Goal: Communication & Community: Answer question/provide support

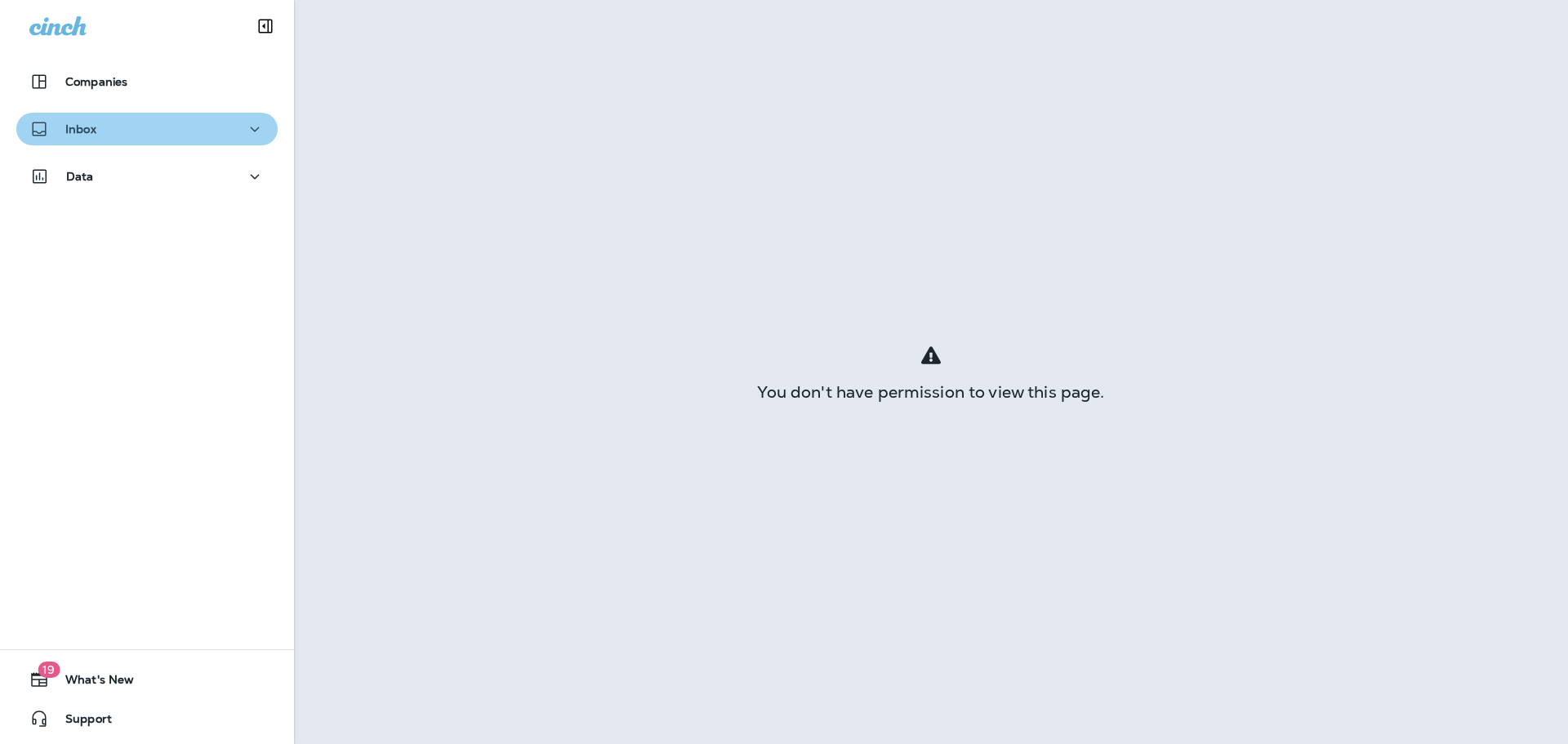
click at [173, 131] on div "Inbox" at bounding box center [147, 130] width 235 height 21
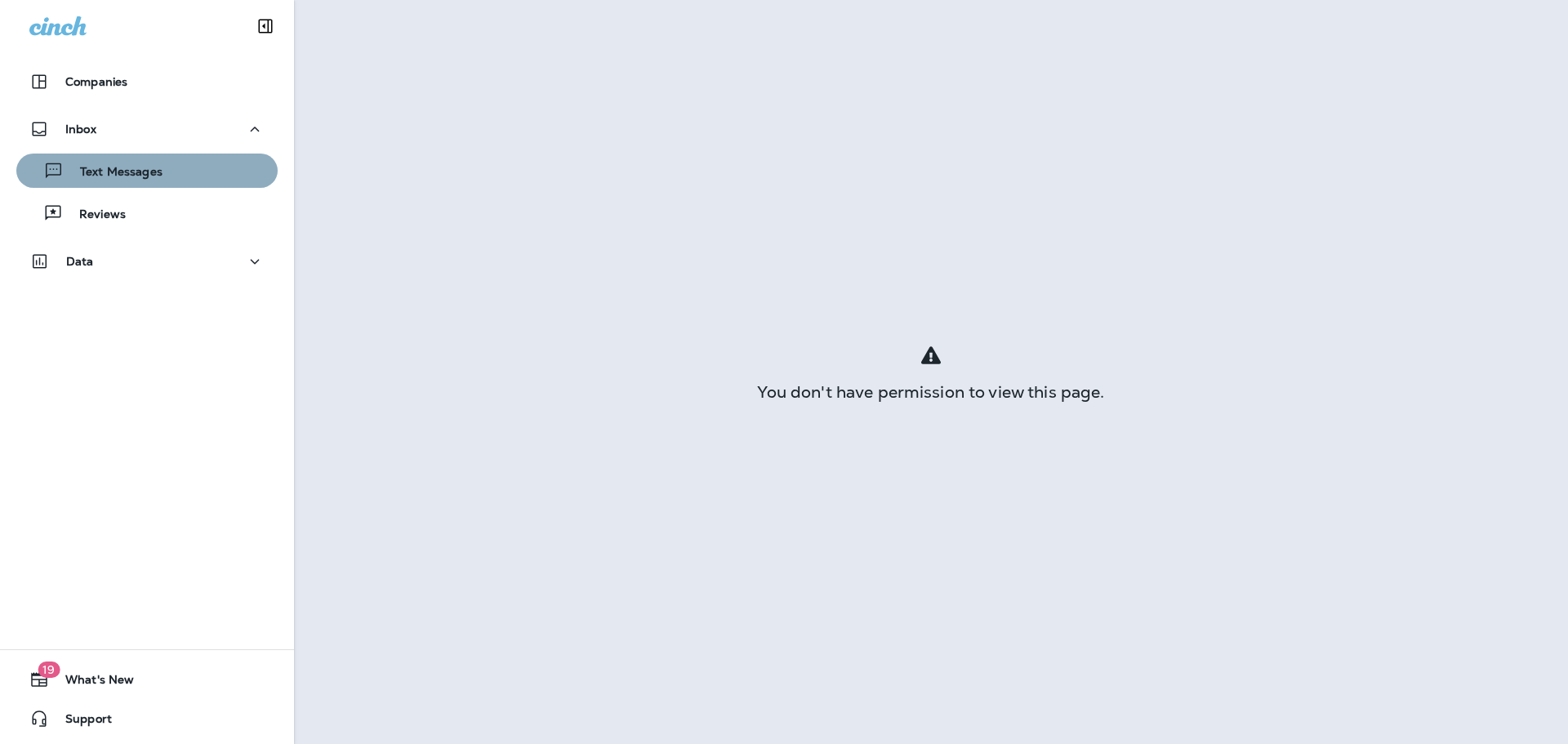
click at [187, 185] on button "Text Messages" at bounding box center [147, 171] width 261 height 34
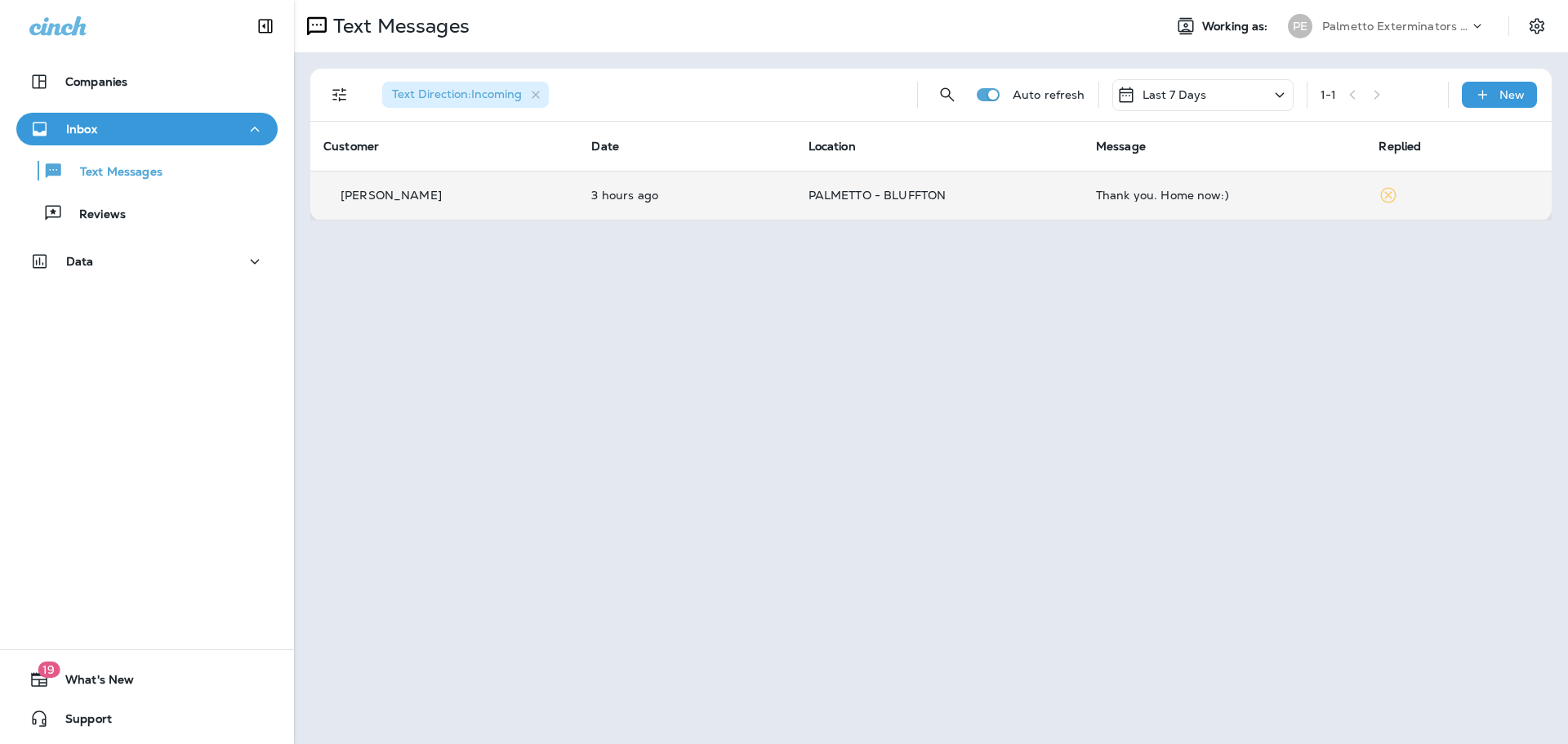
click at [1061, 208] on td "PALMETTO - BLUFFTON" at bounding box center [939, 195] width 287 height 49
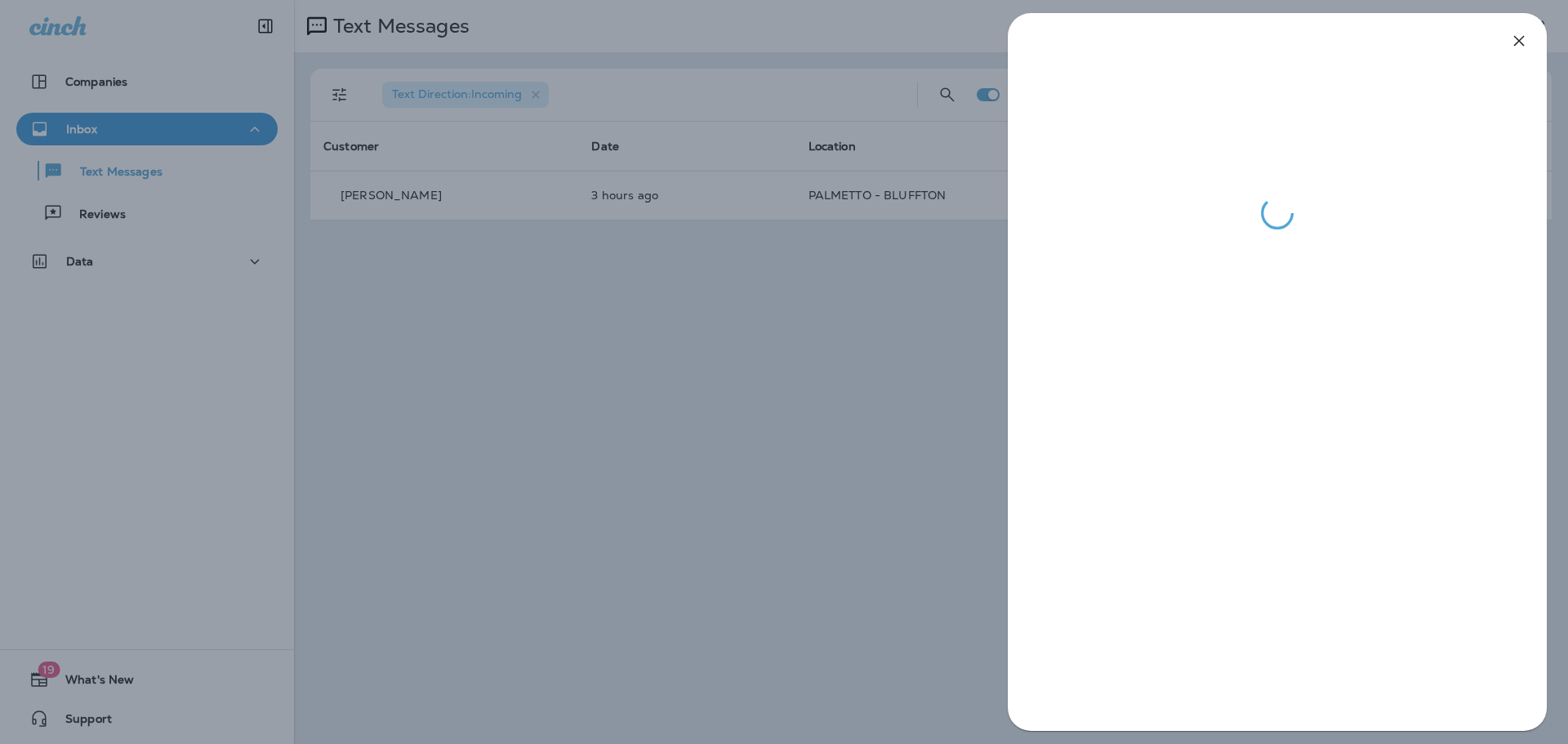
click at [692, 391] on div at bounding box center [784, 372] width 1568 height 744
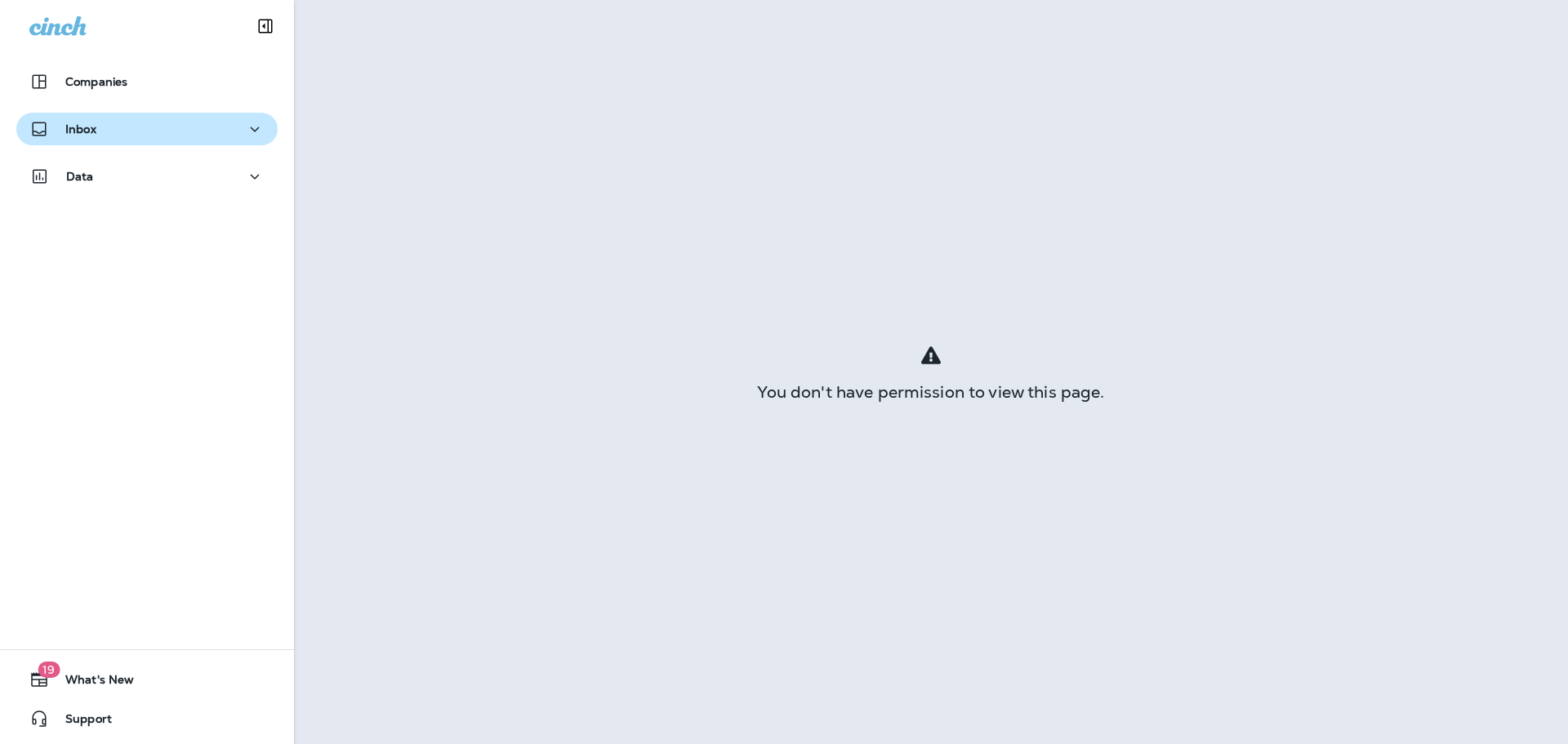
click at [118, 119] on div "Inbox" at bounding box center [147, 130] width 235 height 21
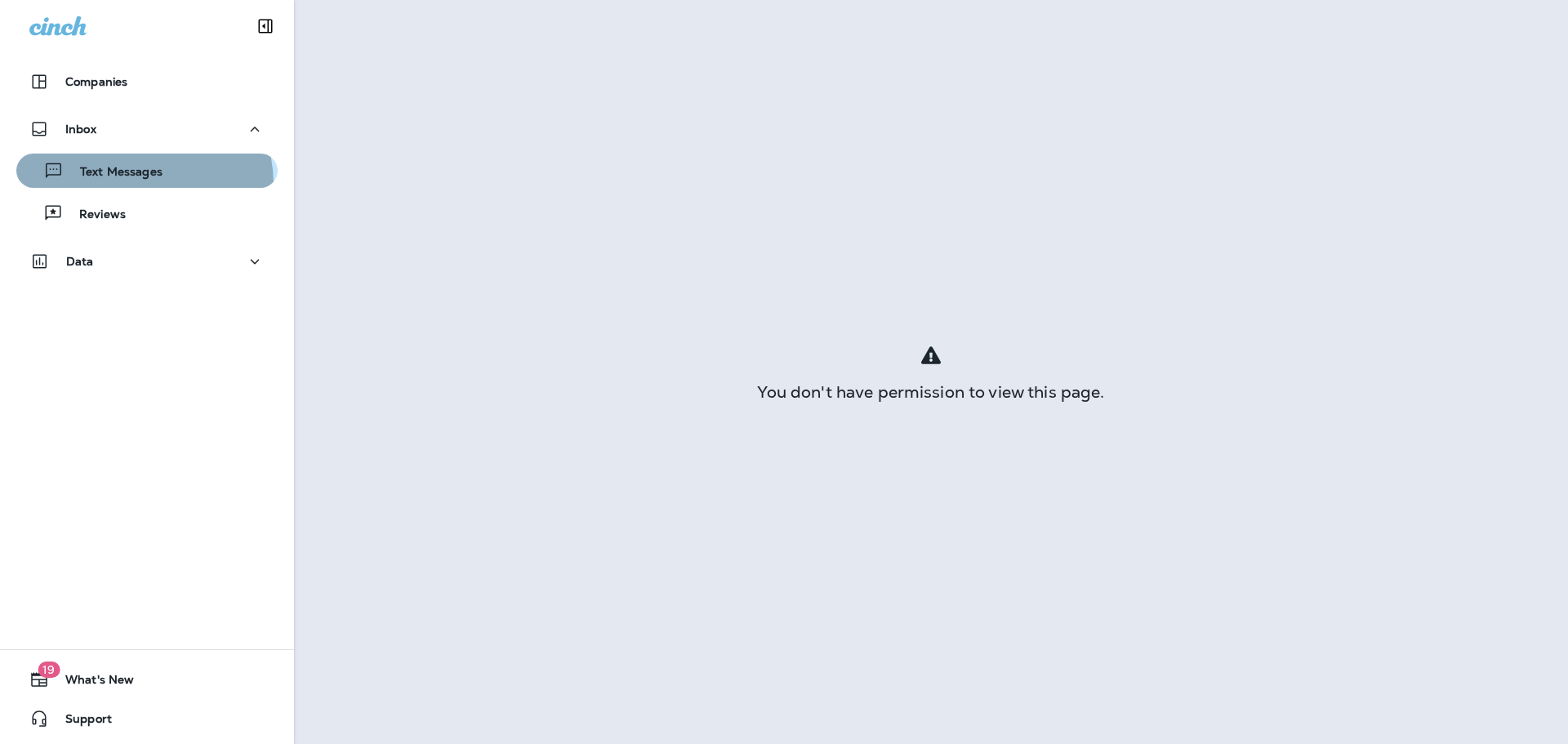
click at [126, 185] on button "Text Messages" at bounding box center [147, 171] width 261 height 34
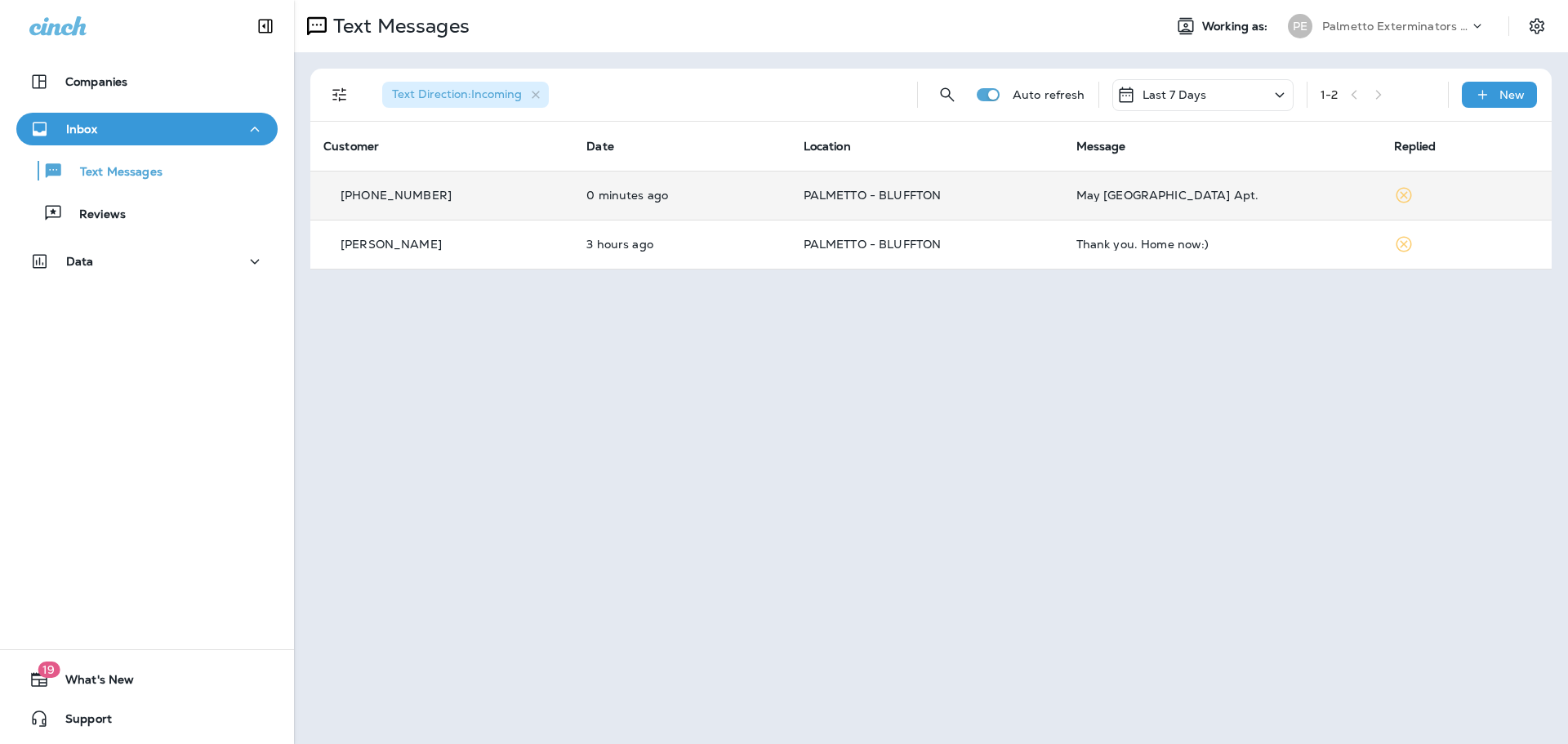
click at [537, 183] on td "[PHONE_NUMBER]" at bounding box center [442, 195] width 263 height 49
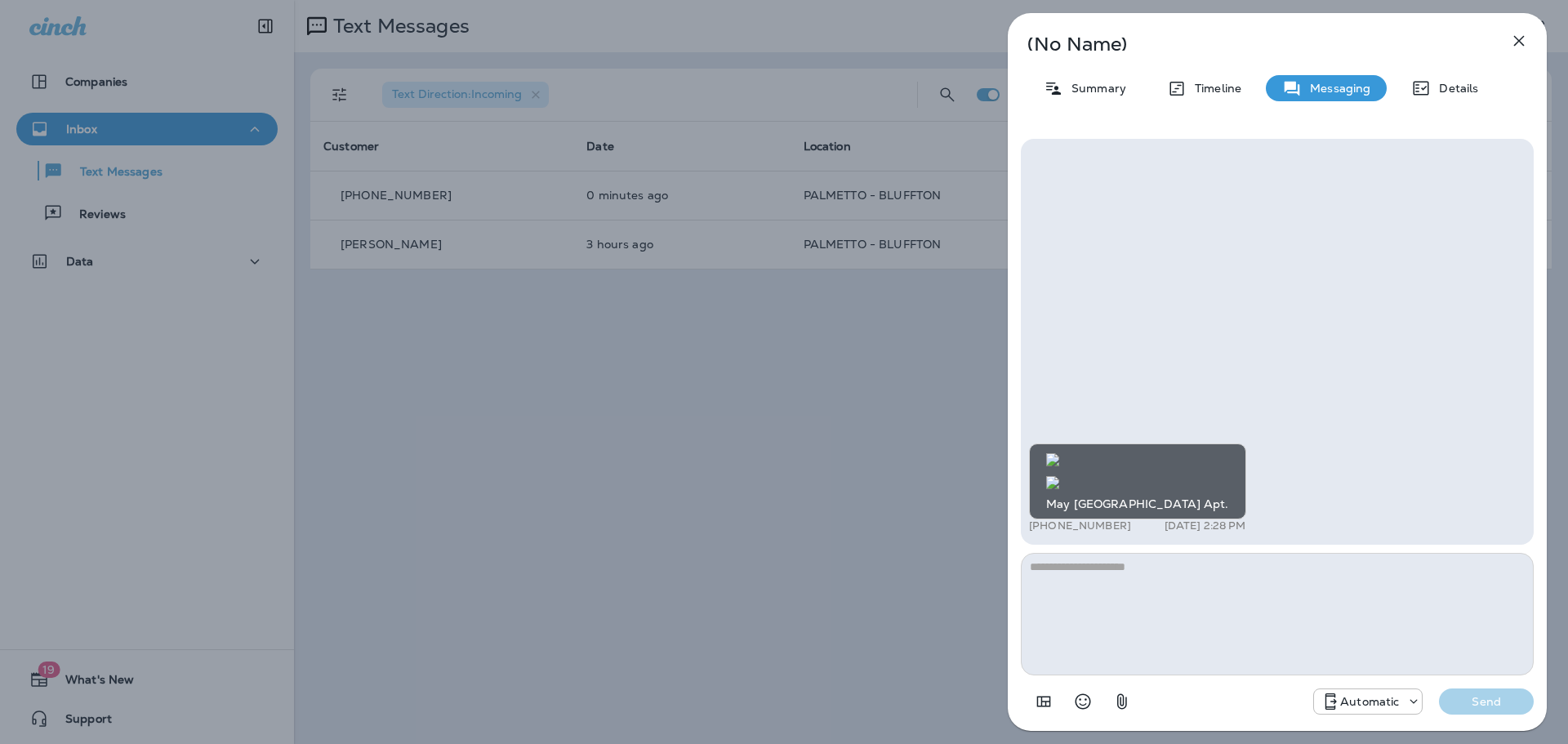
click at [1060, 476] on img at bounding box center [1053, 483] width 13 height 13
click at [1101, 608] on textarea at bounding box center [1278, 613] width 513 height 122
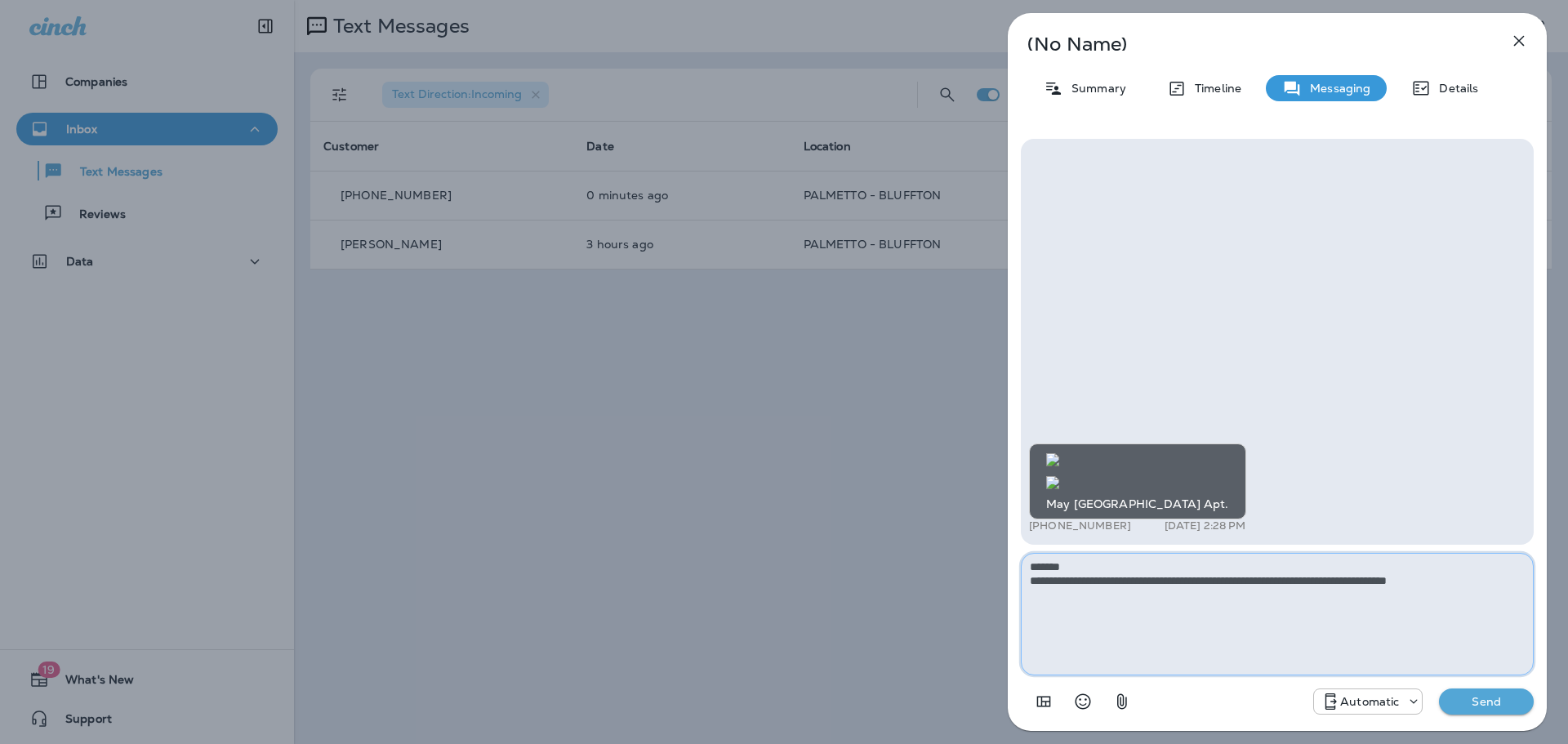
type textarea "**********"
click at [1382, 693] on div "Automatic" at bounding box center [1368, 701] width 108 height 20
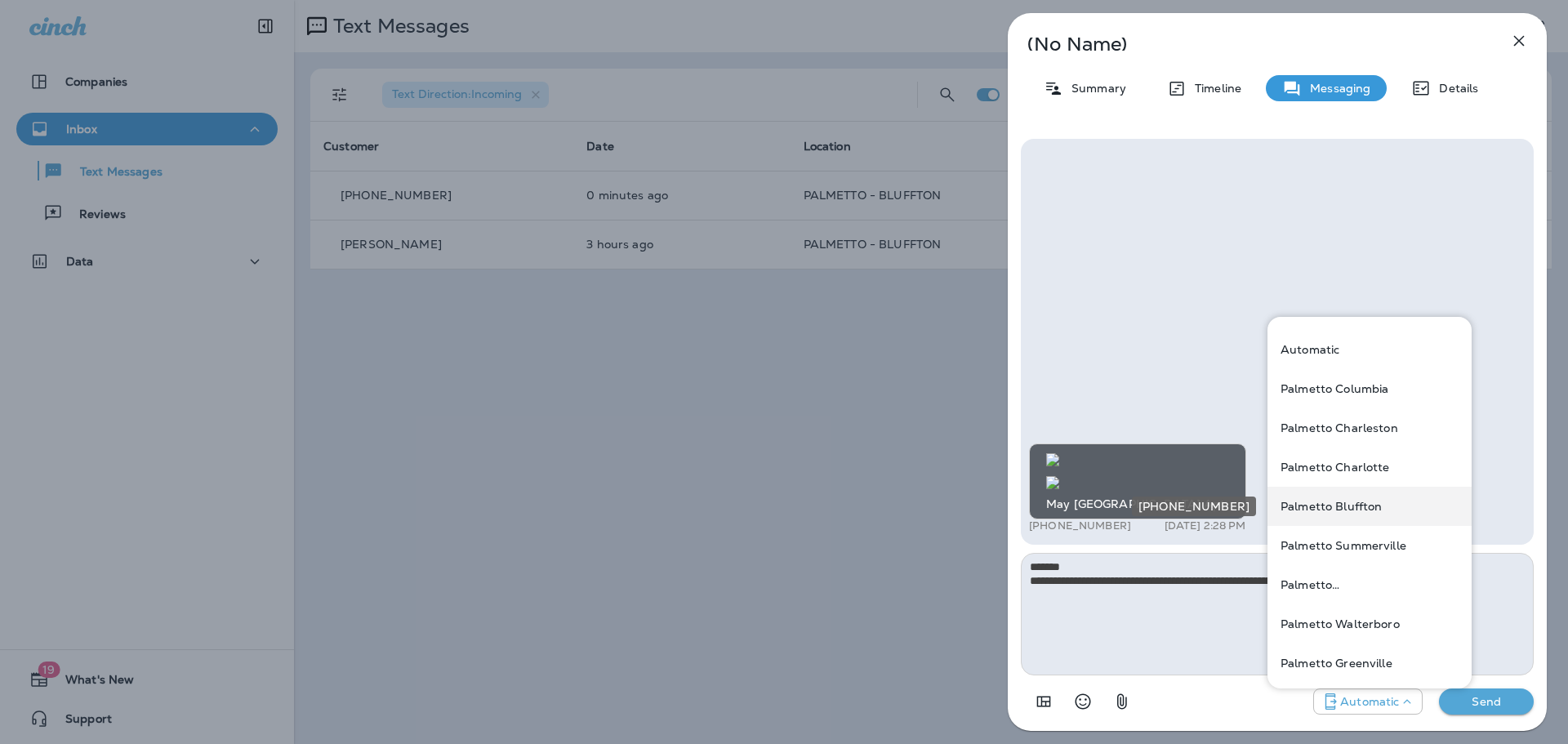
click at [1331, 515] on div "Palmetto Bluffton" at bounding box center [1369, 506] width 204 height 39
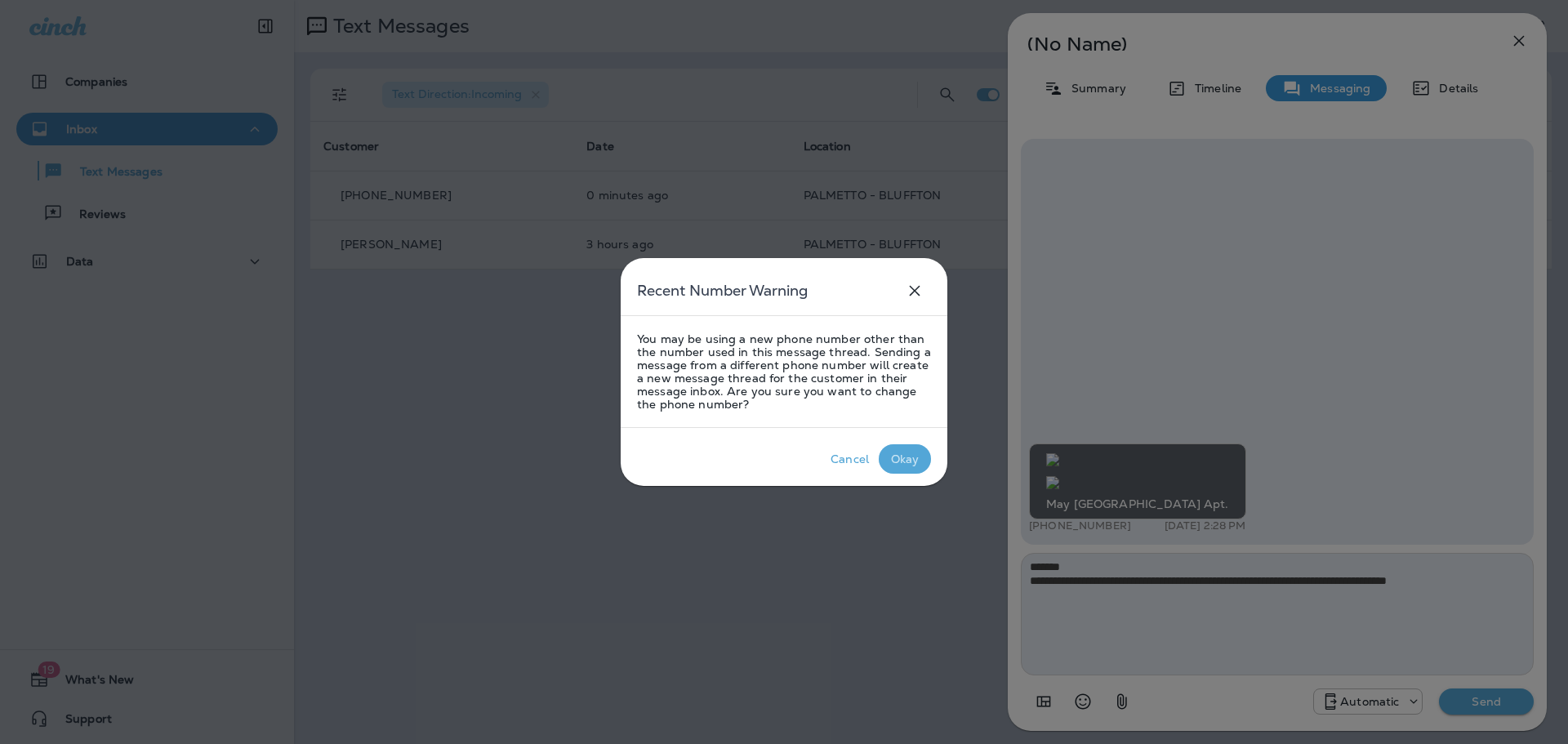
click at [910, 466] on p "Okay" at bounding box center [906, 459] width 35 height 20
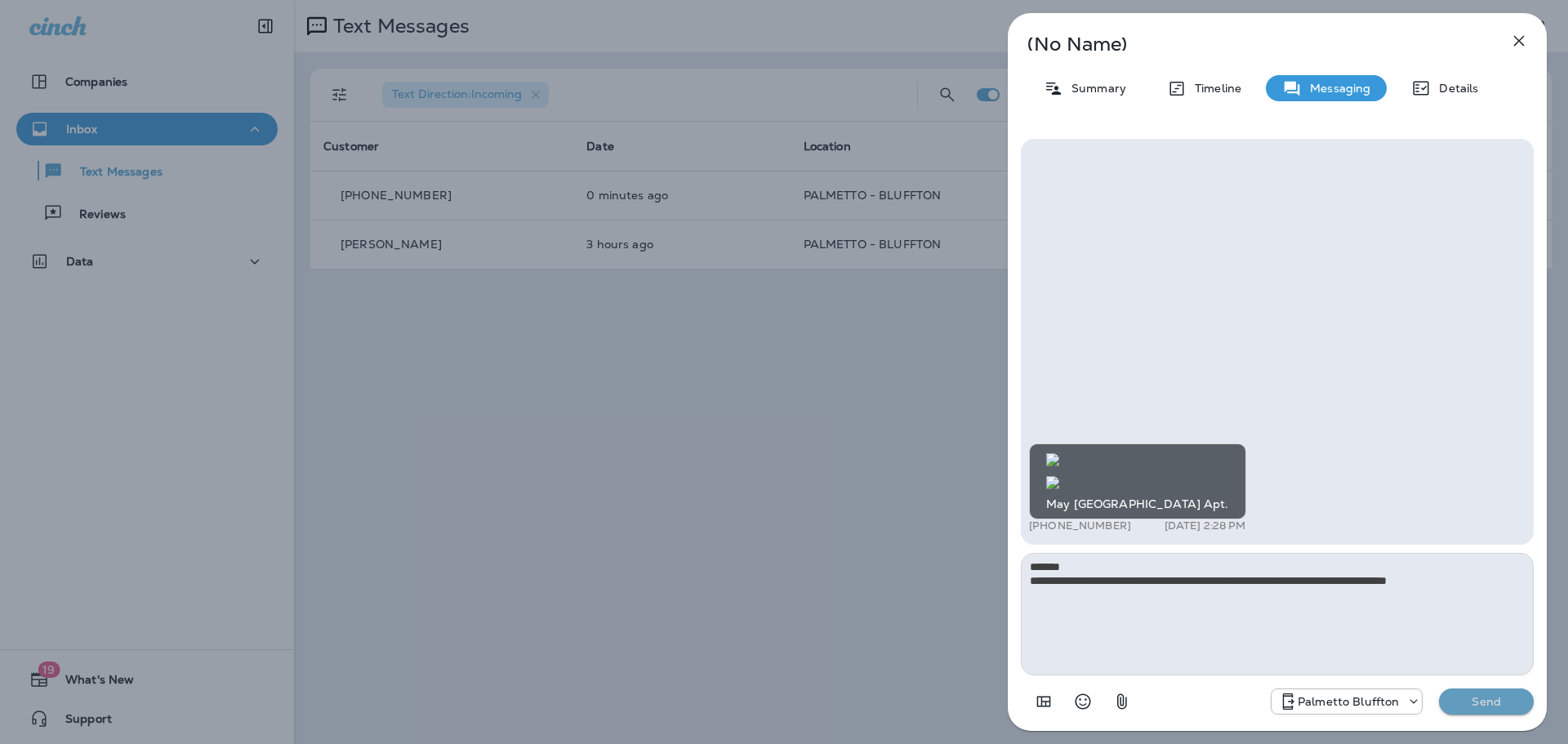
click at [1469, 705] on p "Send" at bounding box center [1487, 701] width 69 height 15
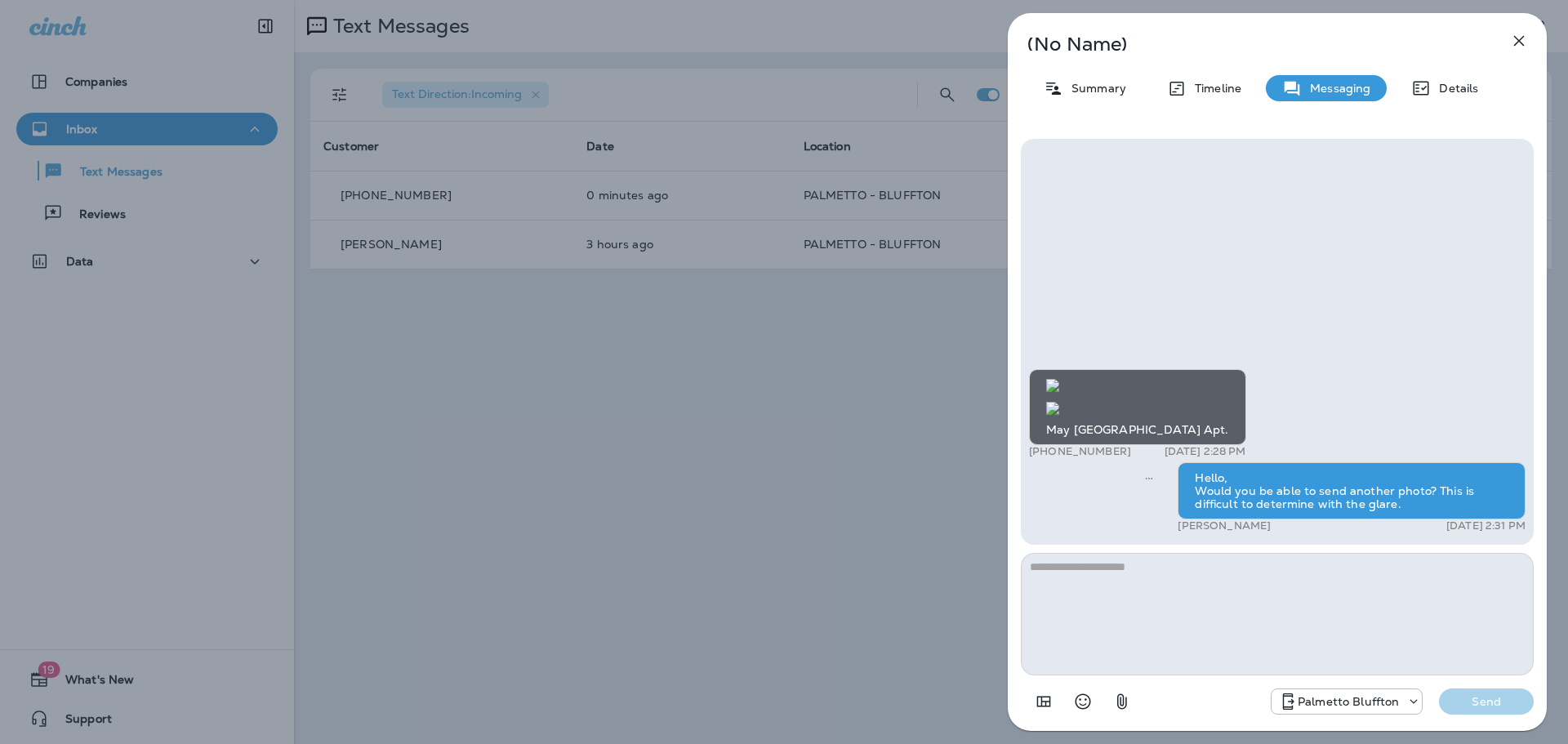
click at [859, 494] on div "(No Name) Summary Timeline Messaging Details May River Village Apt. +1 (843) 80…" at bounding box center [784, 372] width 1568 height 744
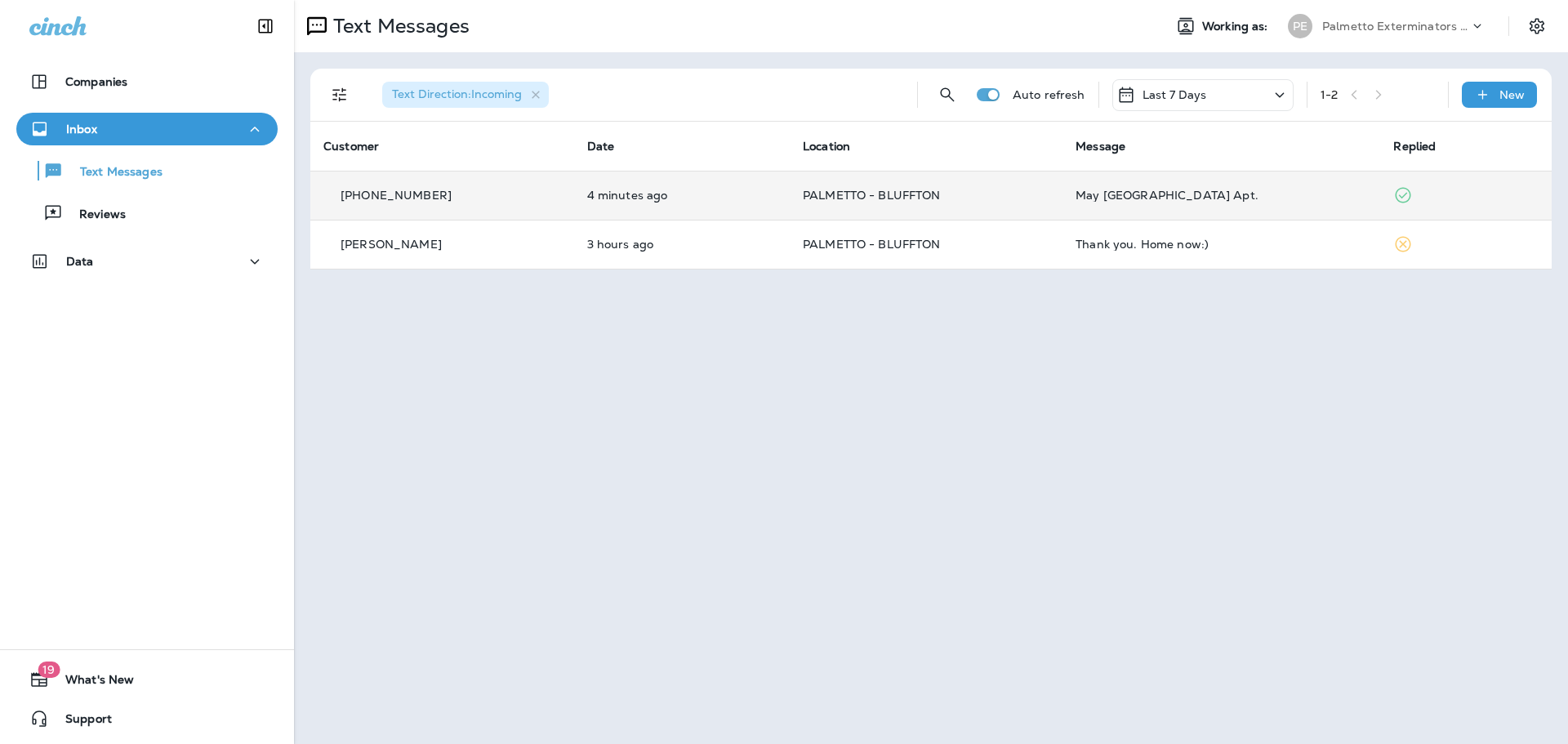
click at [410, 196] on p "[PHONE_NUMBER]" at bounding box center [395, 195] width 111 height 13
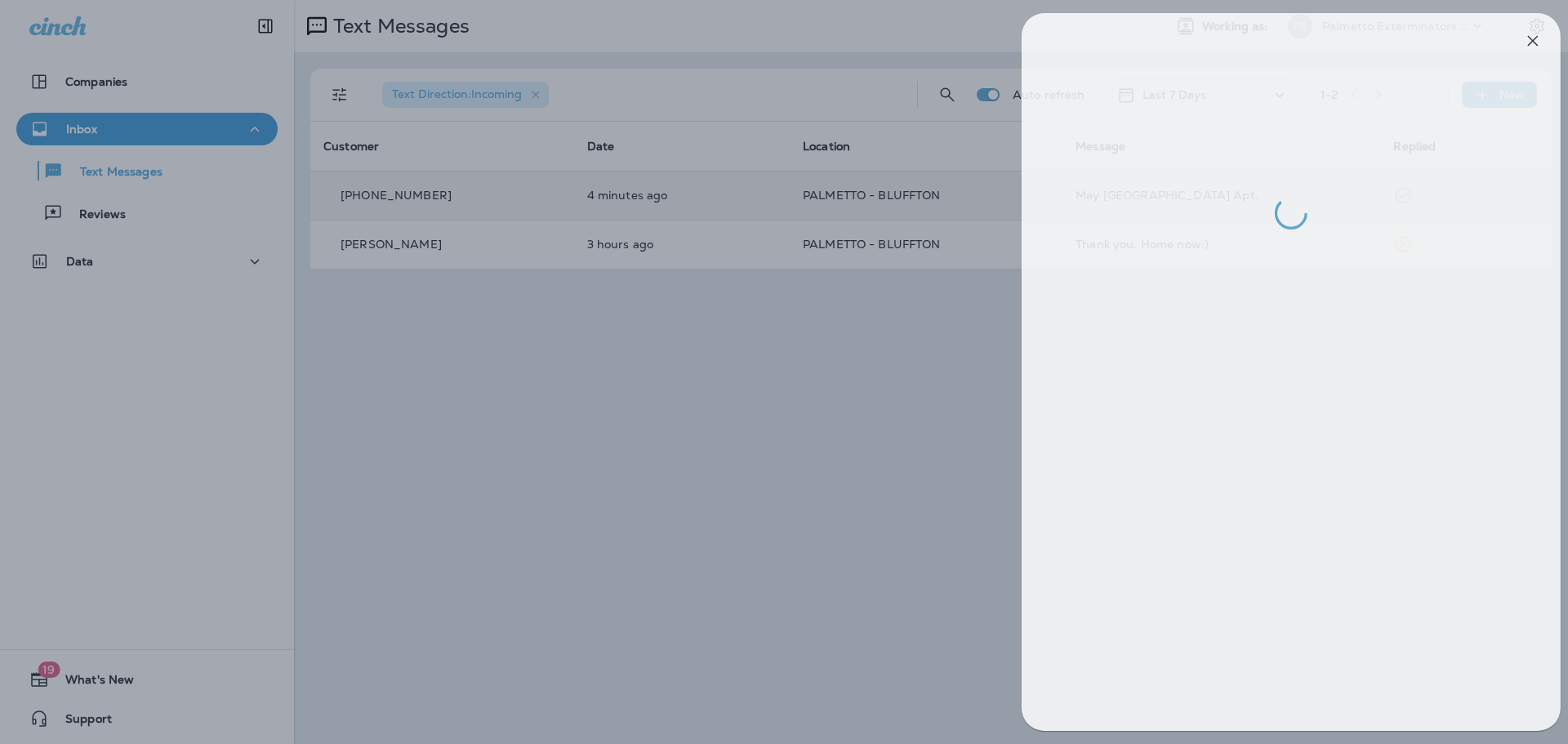
click at [522, 534] on div at bounding box center [798, 372] width 1568 height 744
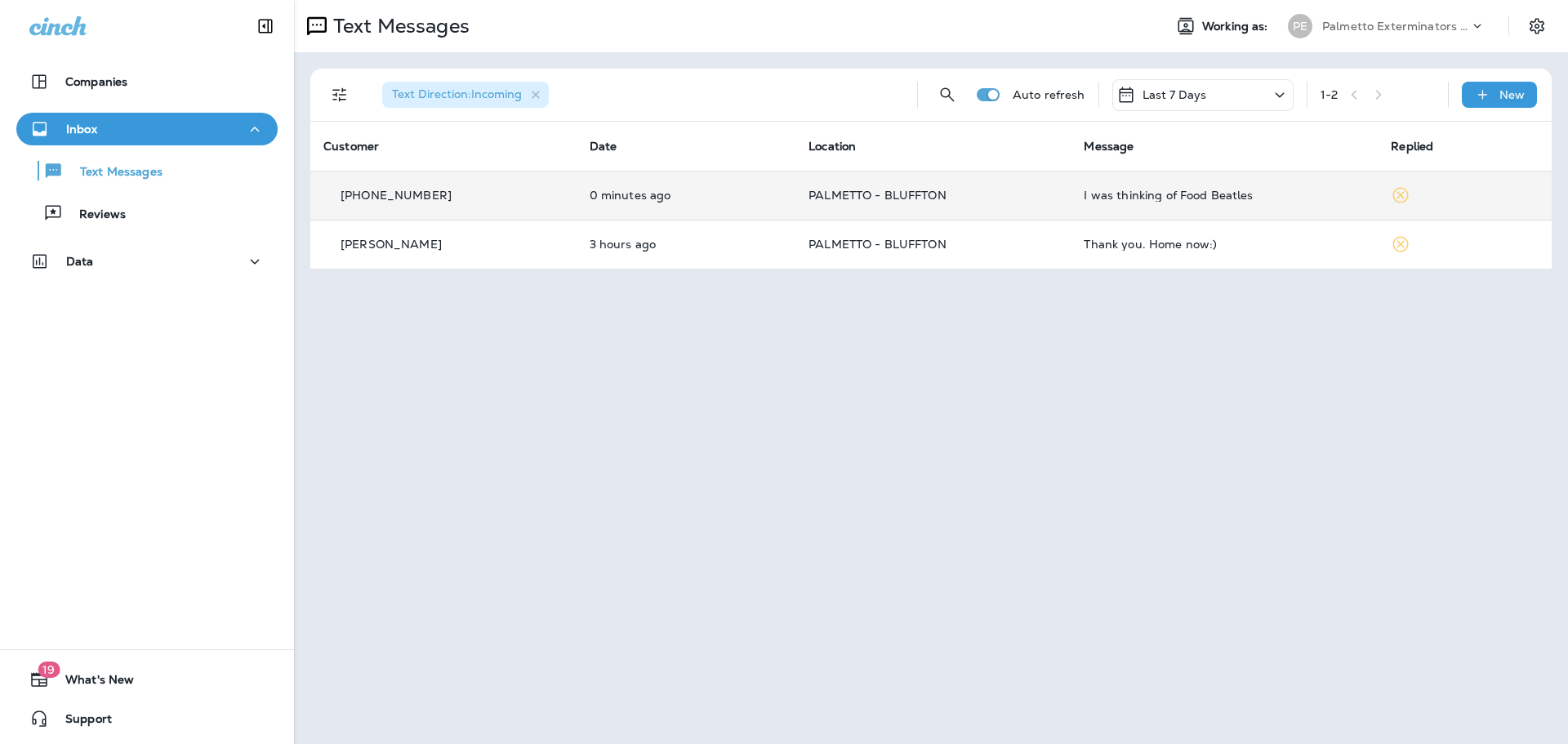
click at [1172, 192] on div "I was thinking of Food Beatles" at bounding box center [1224, 195] width 281 height 13
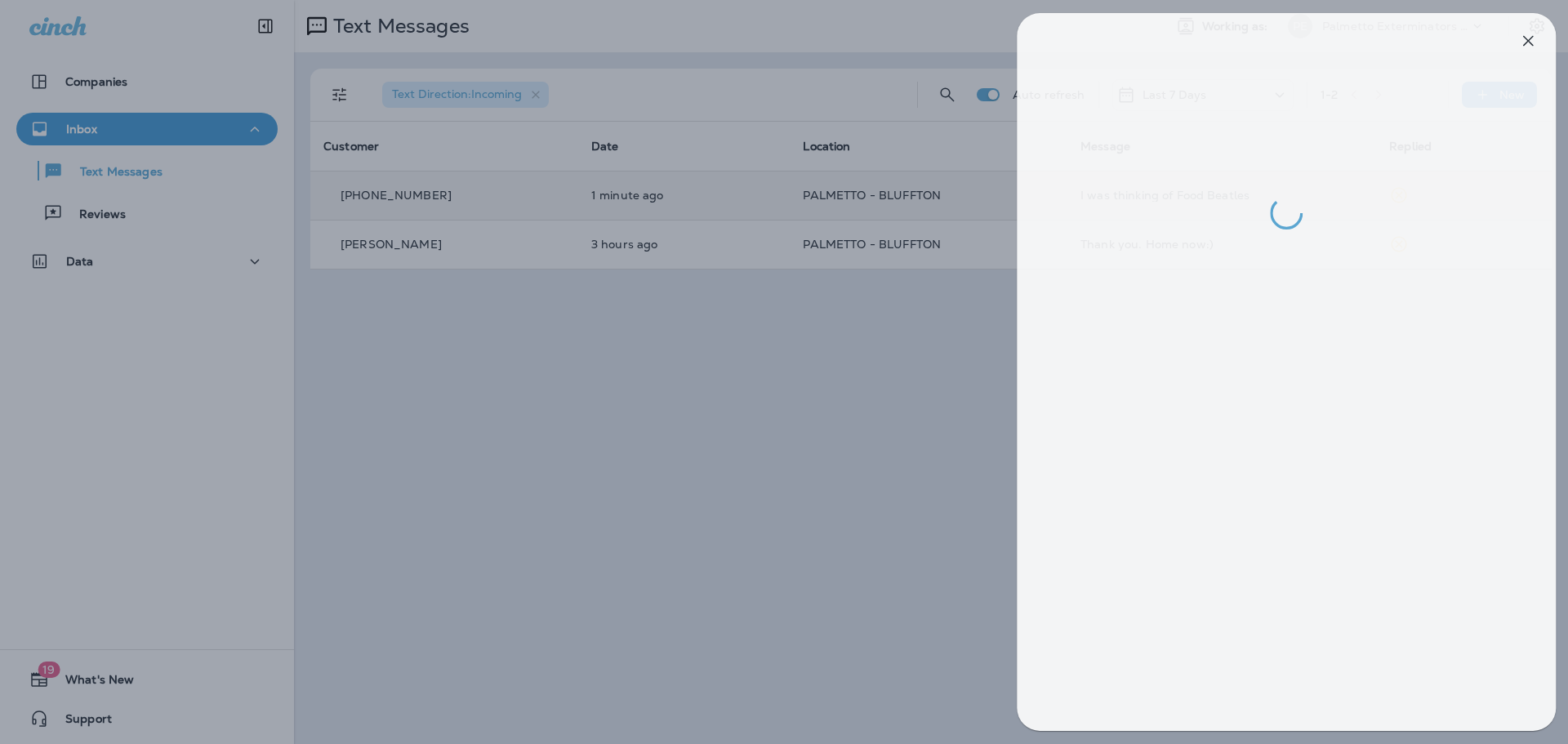
click at [785, 457] on div at bounding box center [793, 372] width 1568 height 744
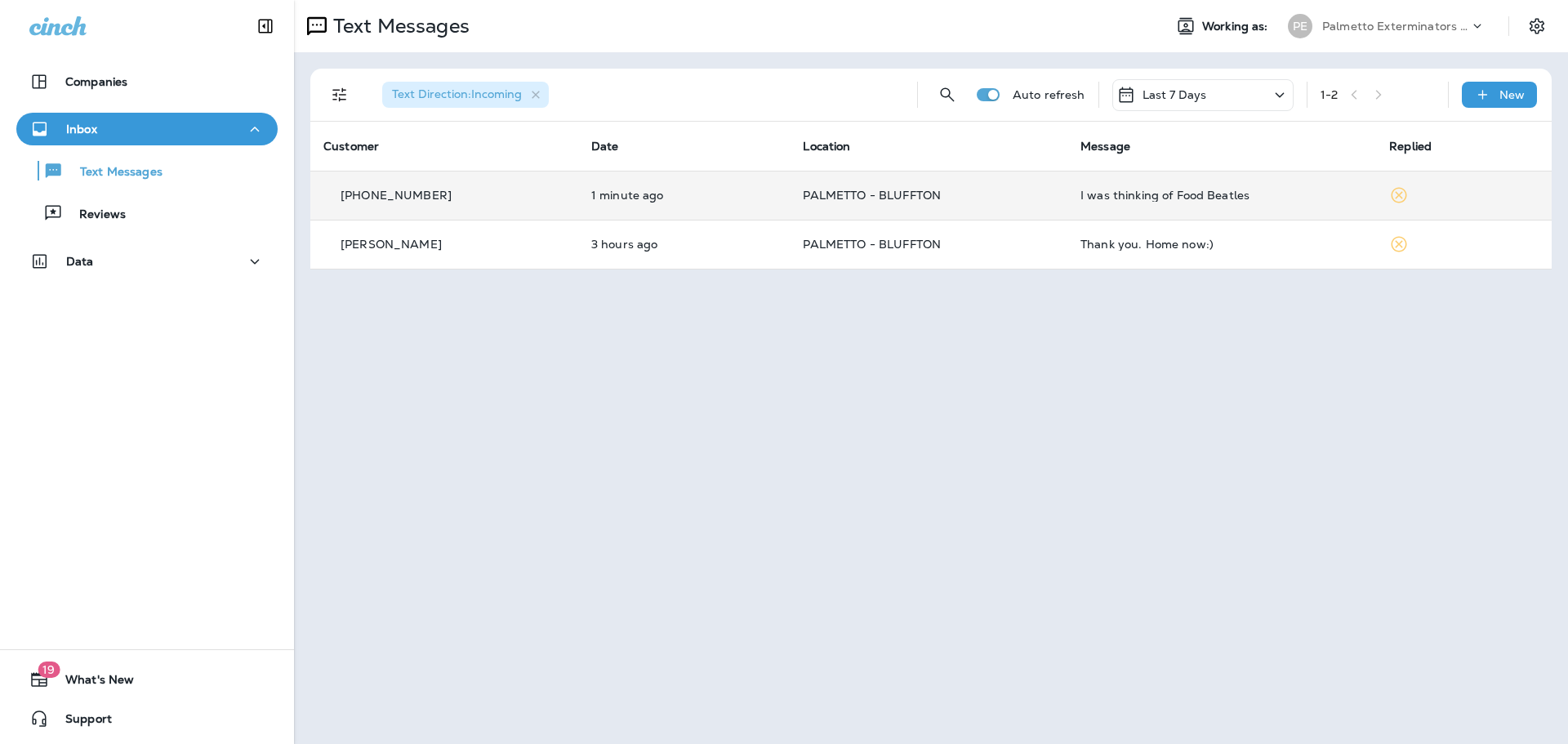
click at [976, 213] on td "PALMETTO - BLUFFTON" at bounding box center [929, 195] width 278 height 49
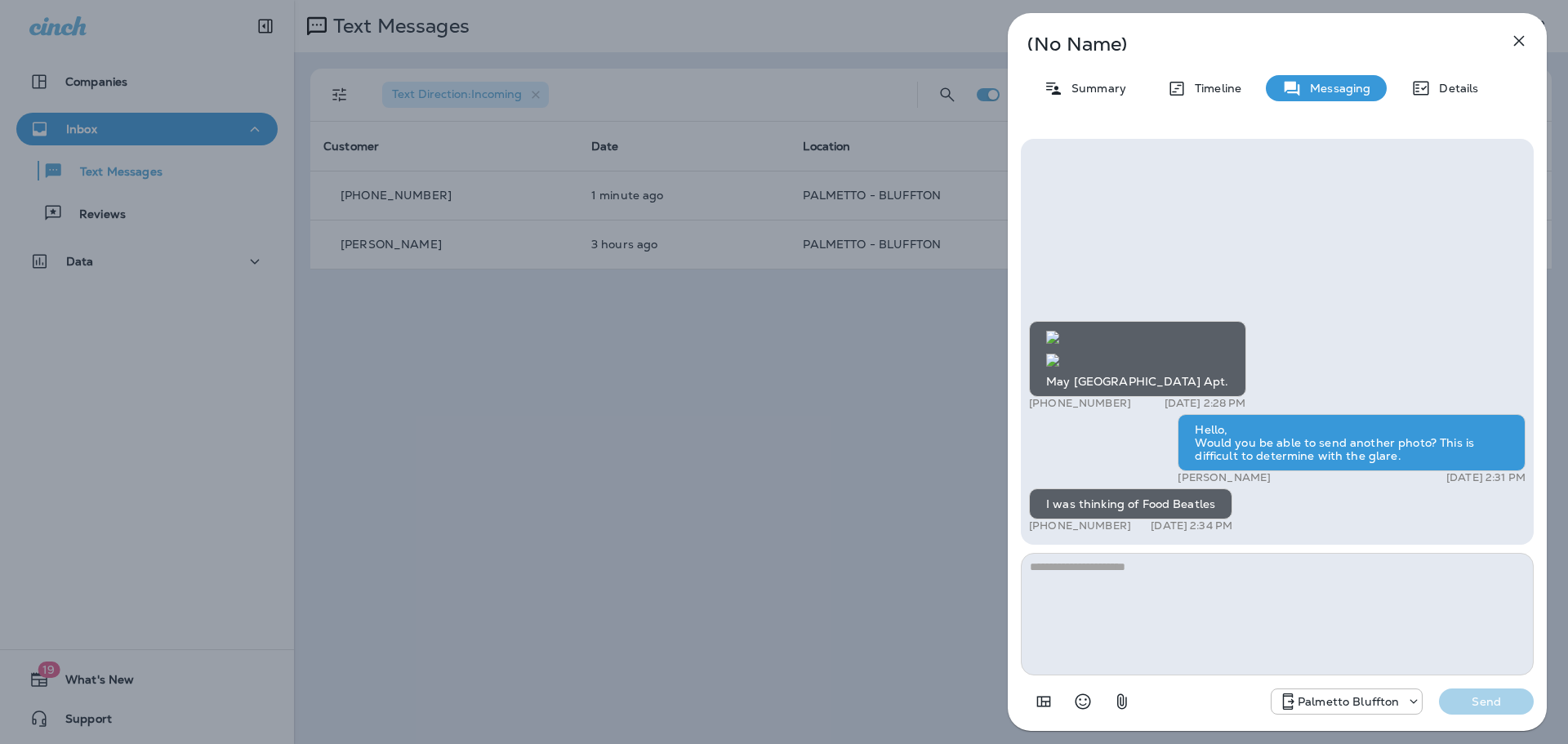
scroll to position [1, 0]
click at [866, 434] on div "(No Name) Summary Timeline Messaging Details May River Village Apt. +1 (843) 80…" at bounding box center [784, 372] width 1568 height 744
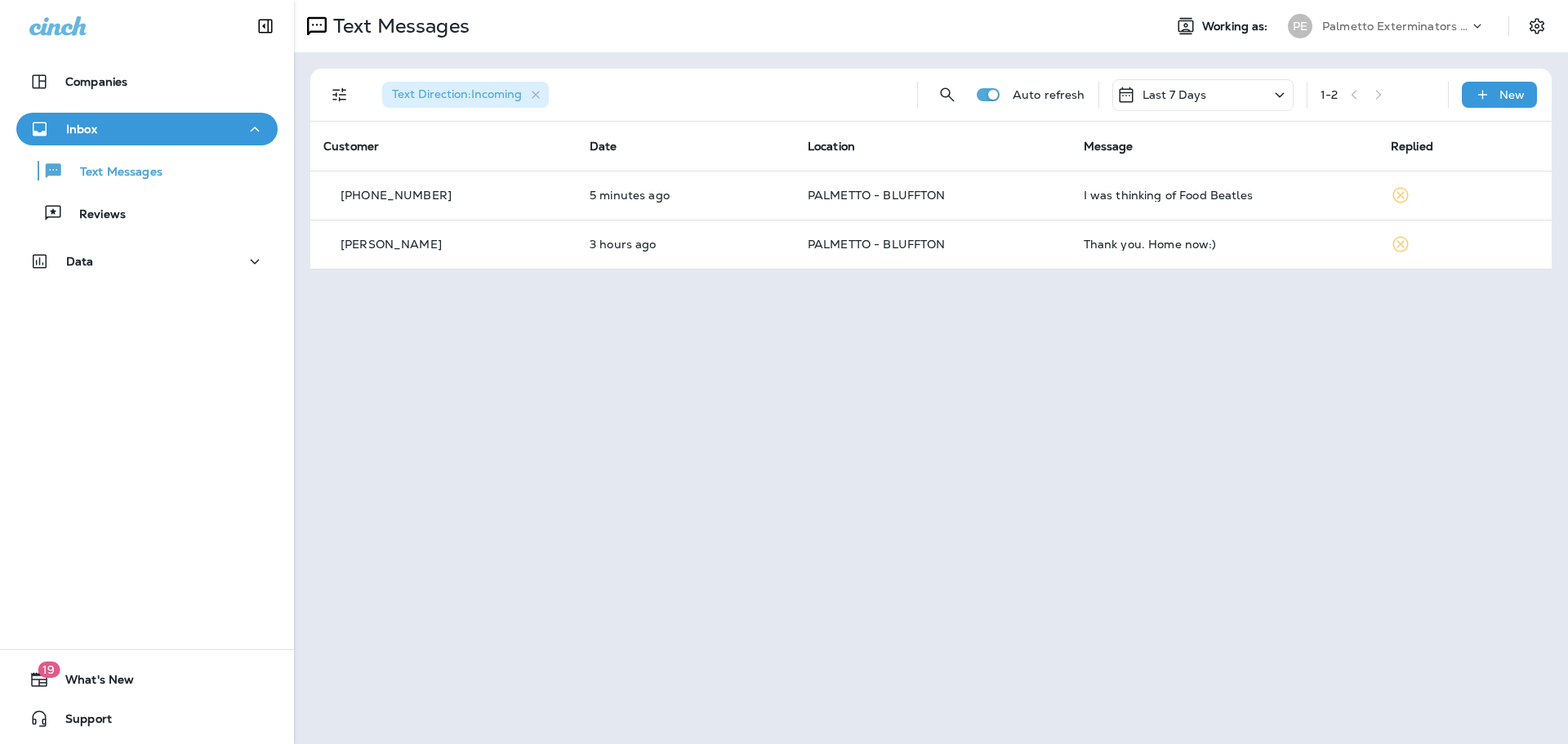
click at [1089, 201] on td "I was thinking of Food Beatles" at bounding box center [1224, 195] width 307 height 49
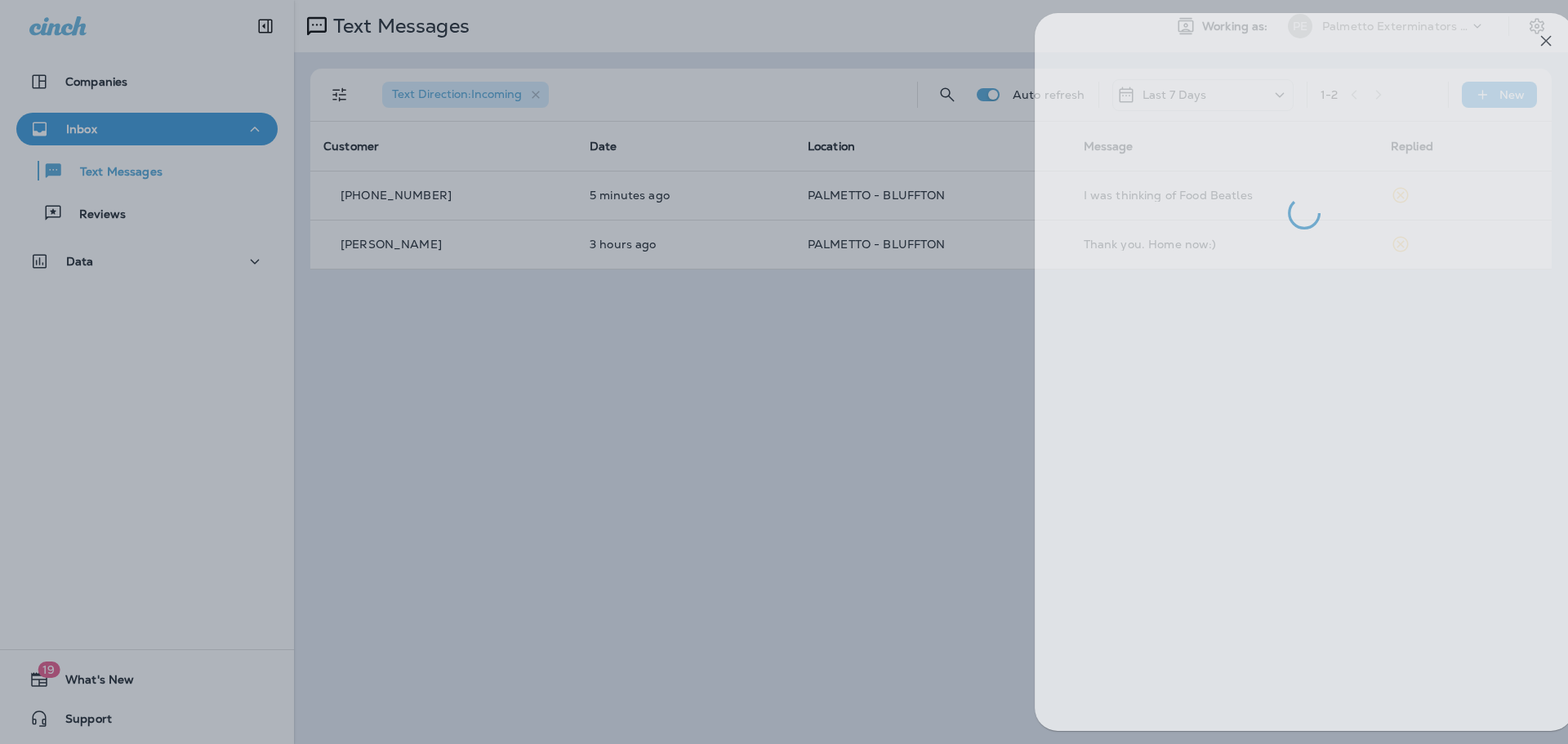
click at [592, 418] on div at bounding box center [811, 372] width 1568 height 744
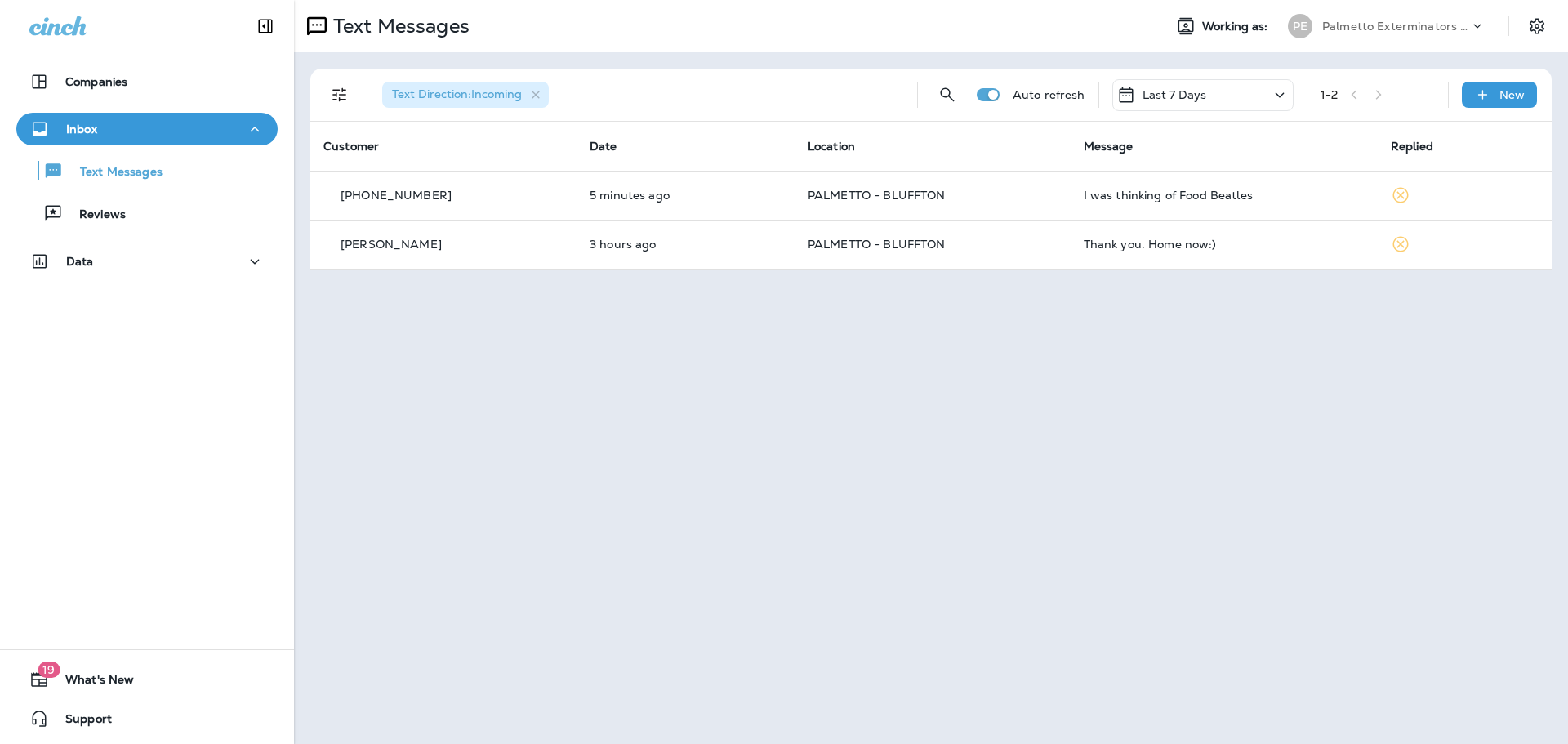
click at [1039, 200] on p "PALMETTO - BLUFFTON" at bounding box center [933, 195] width 250 height 13
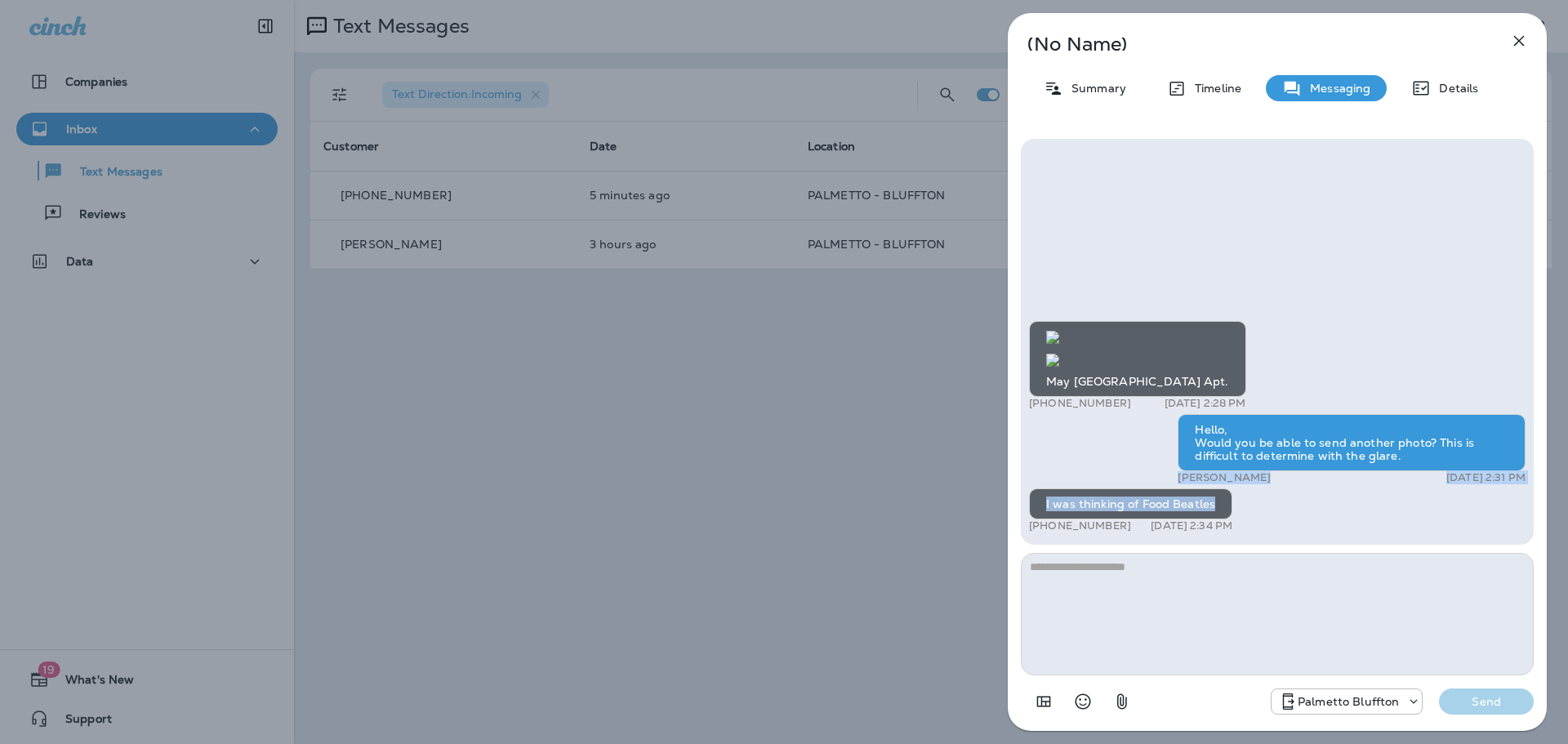
drag, startPoint x: 1215, startPoint y: 501, endPoint x: 915, endPoint y: 450, distance: 304.3
click at [985, 470] on div "(No Name) Summary Timeline Messaging Details May River Village Apt. +1 (843) 80…" at bounding box center [784, 372] width 1568 height 744
click at [1332, 529] on div "May River Village Apt. +1 (843) 802-3000 Aug 27, 2025 2:28 PM Hello, Would you …" at bounding box center [1277, 428] width 496 height 215
click at [794, 365] on div "(No Name) Summary Timeline Messaging Details May River Village Apt. +1 (843) 80…" at bounding box center [784, 372] width 1568 height 744
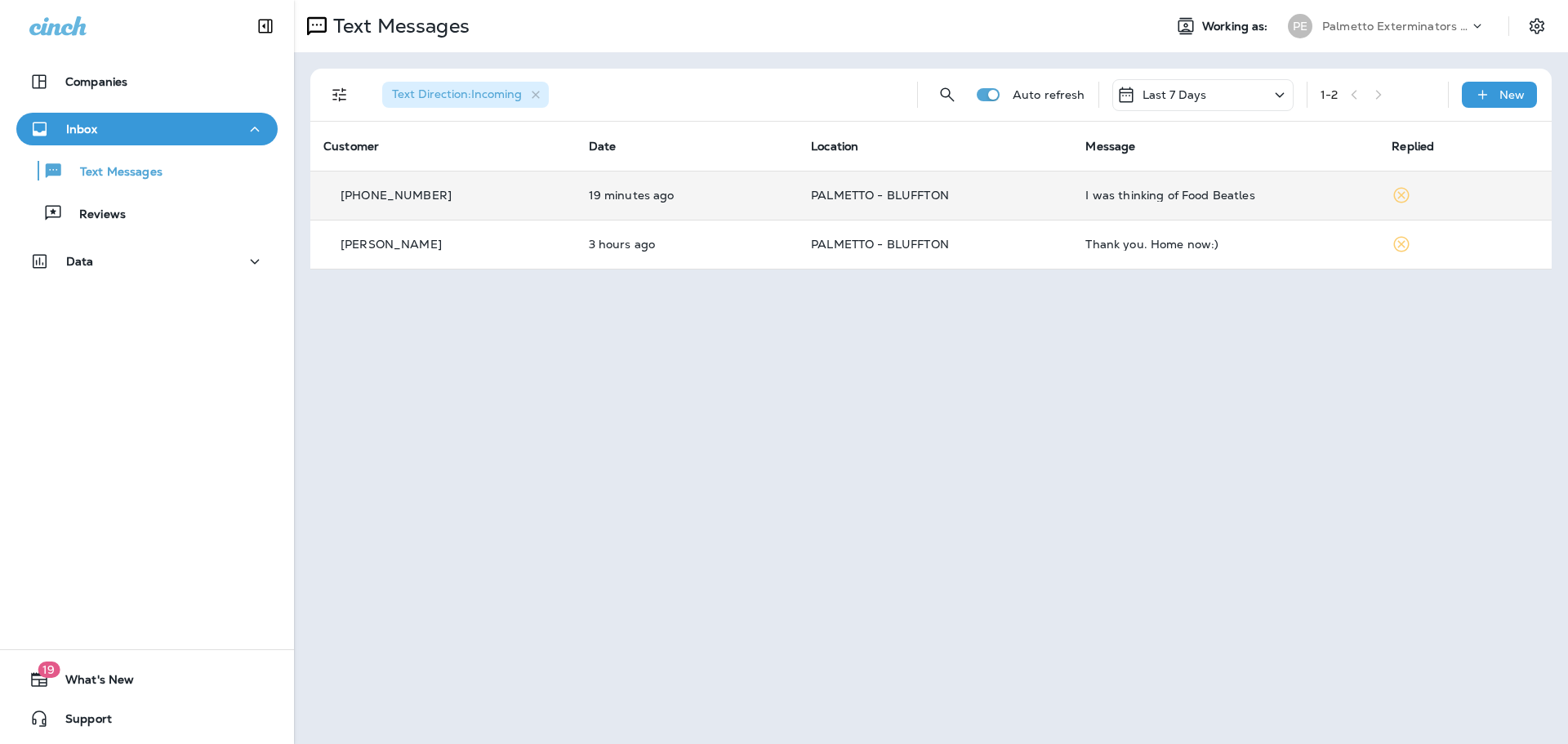
click at [1009, 207] on td "PALMETTO - BLUFFTON" at bounding box center [936, 195] width 274 height 49
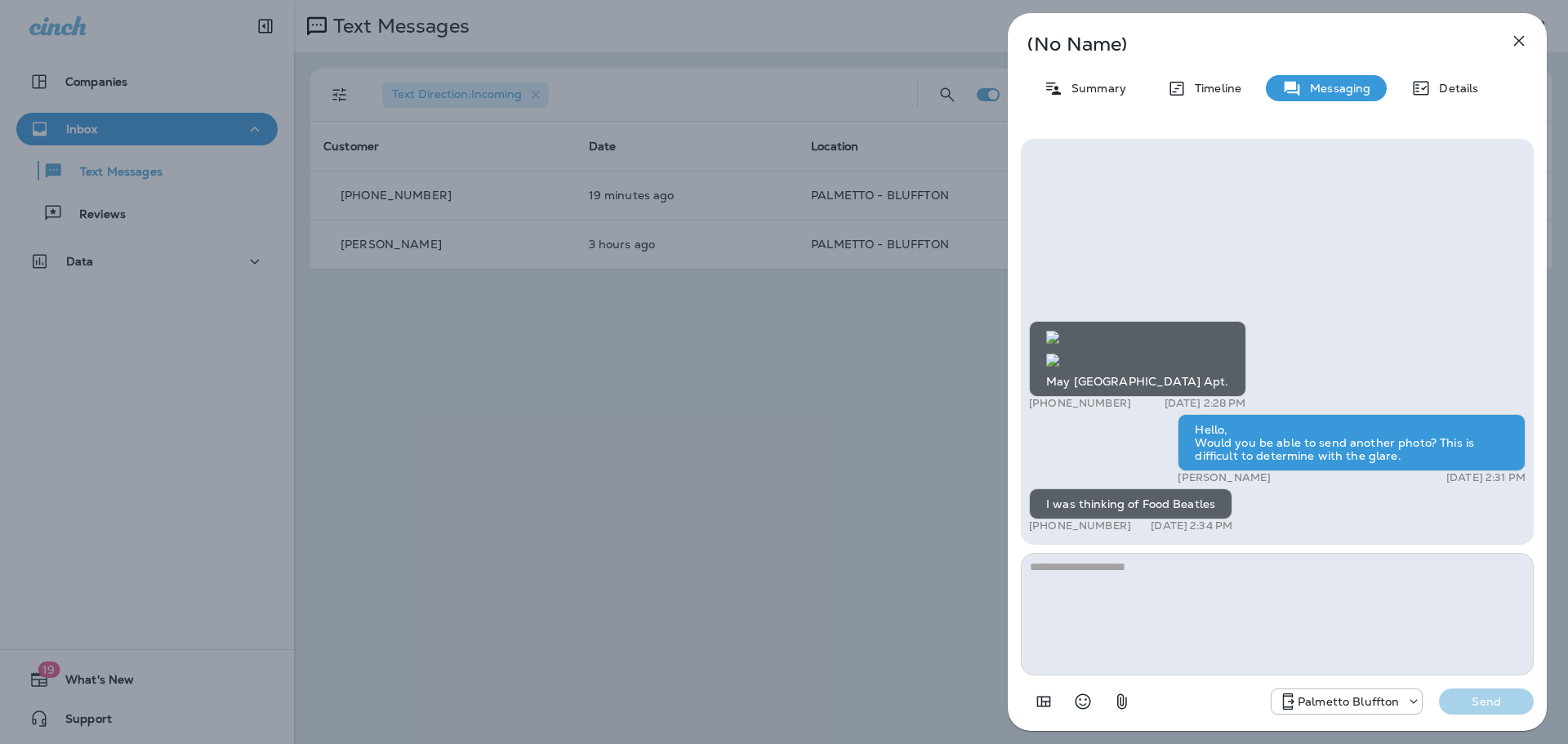
click at [1318, 614] on textarea at bounding box center [1278, 613] width 513 height 122
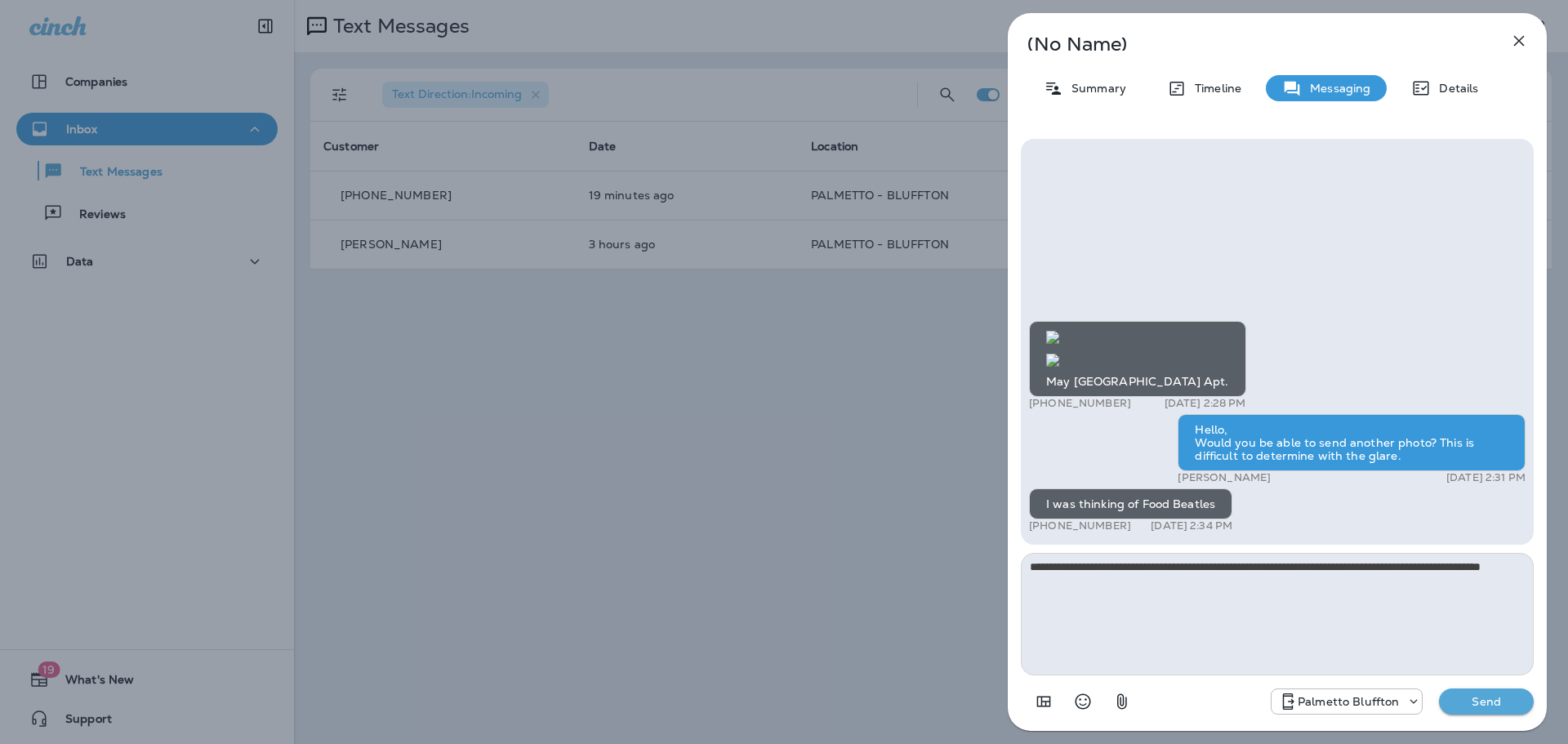
type textarea "**********"
click at [1476, 709] on button "Send" at bounding box center [1487, 701] width 95 height 26
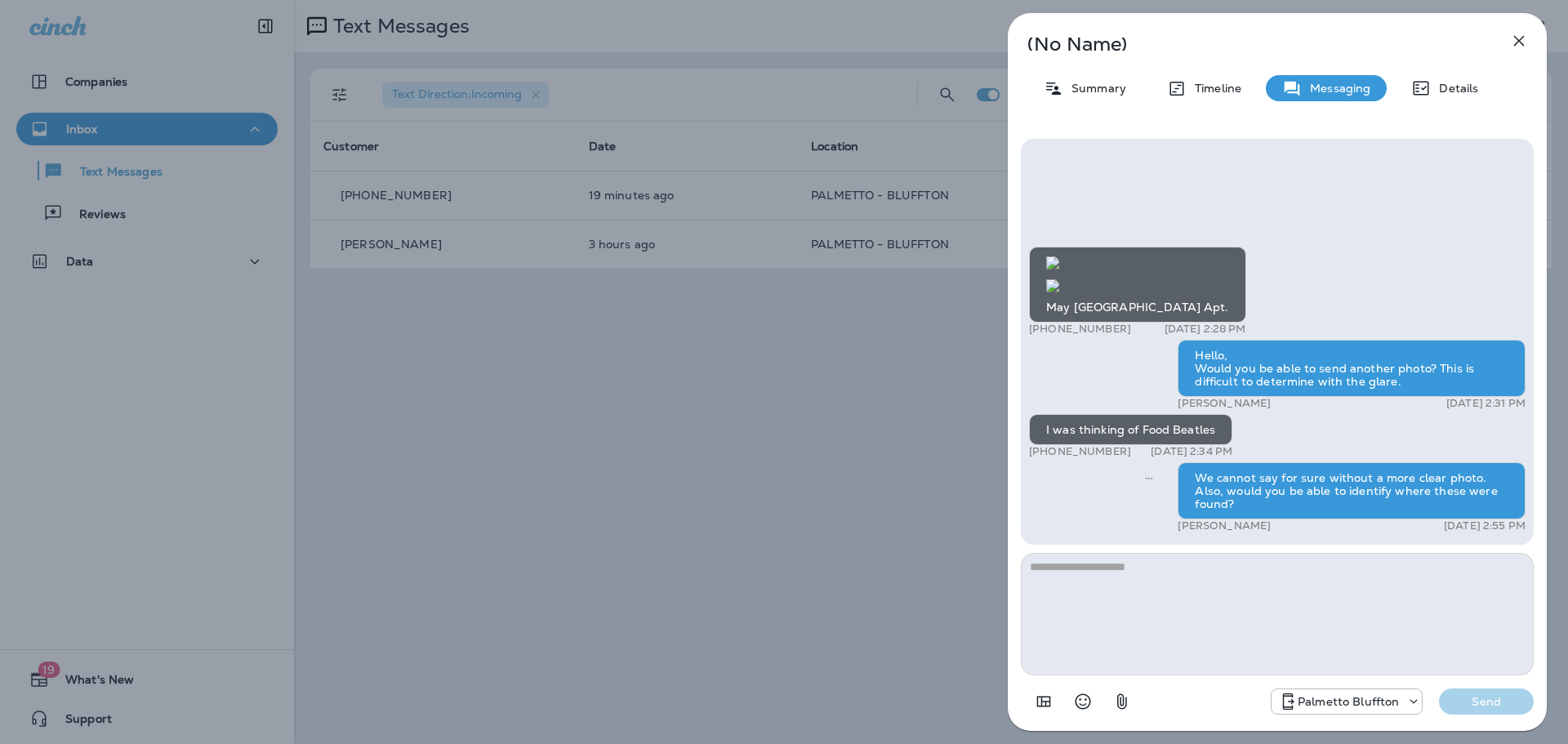
click at [732, 450] on div "(No Name) Summary Timeline Messaging Details May River Village Apt. +1 (843) 80…" at bounding box center [784, 372] width 1568 height 744
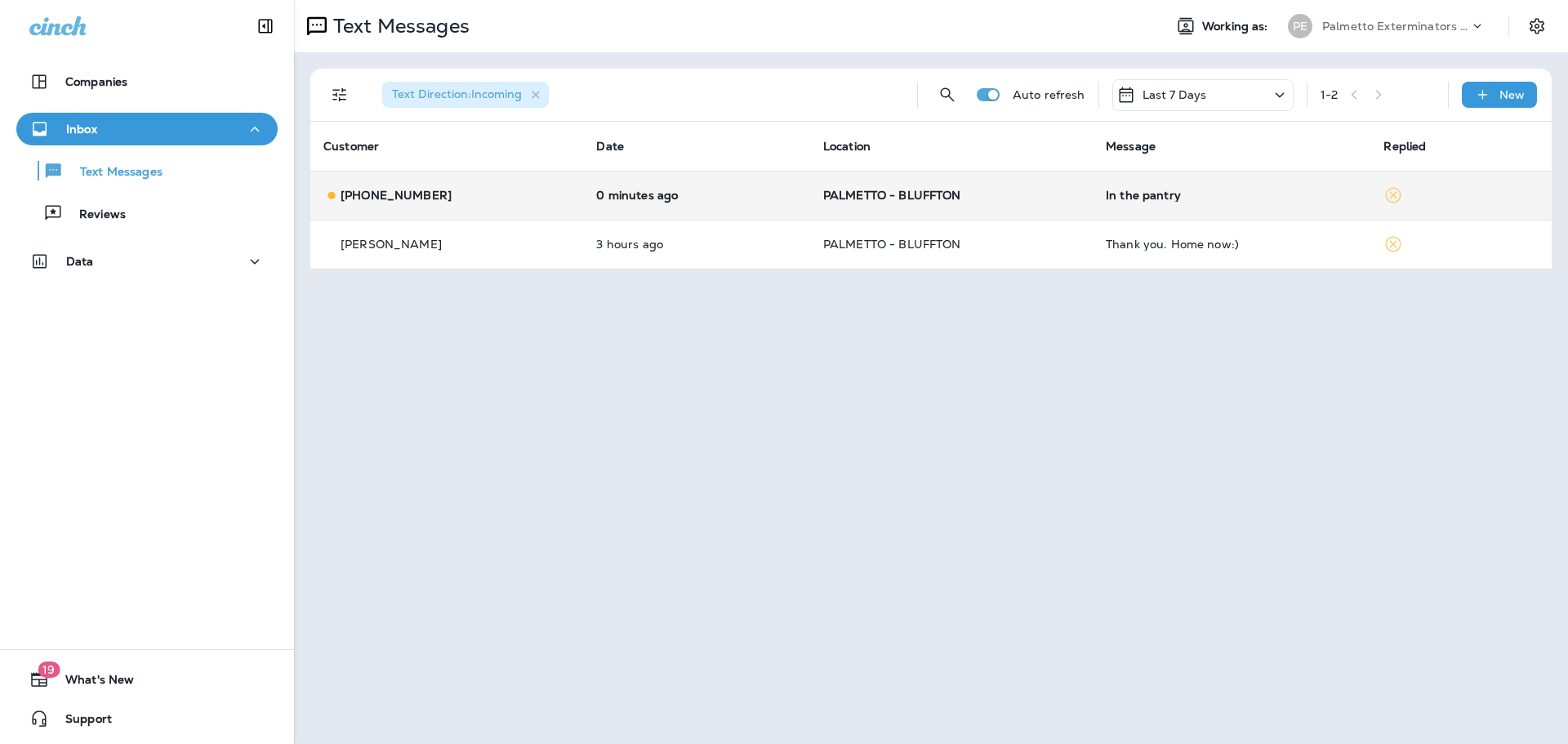
click at [1106, 197] on div "In the pantry" at bounding box center [1232, 195] width 252 height 13
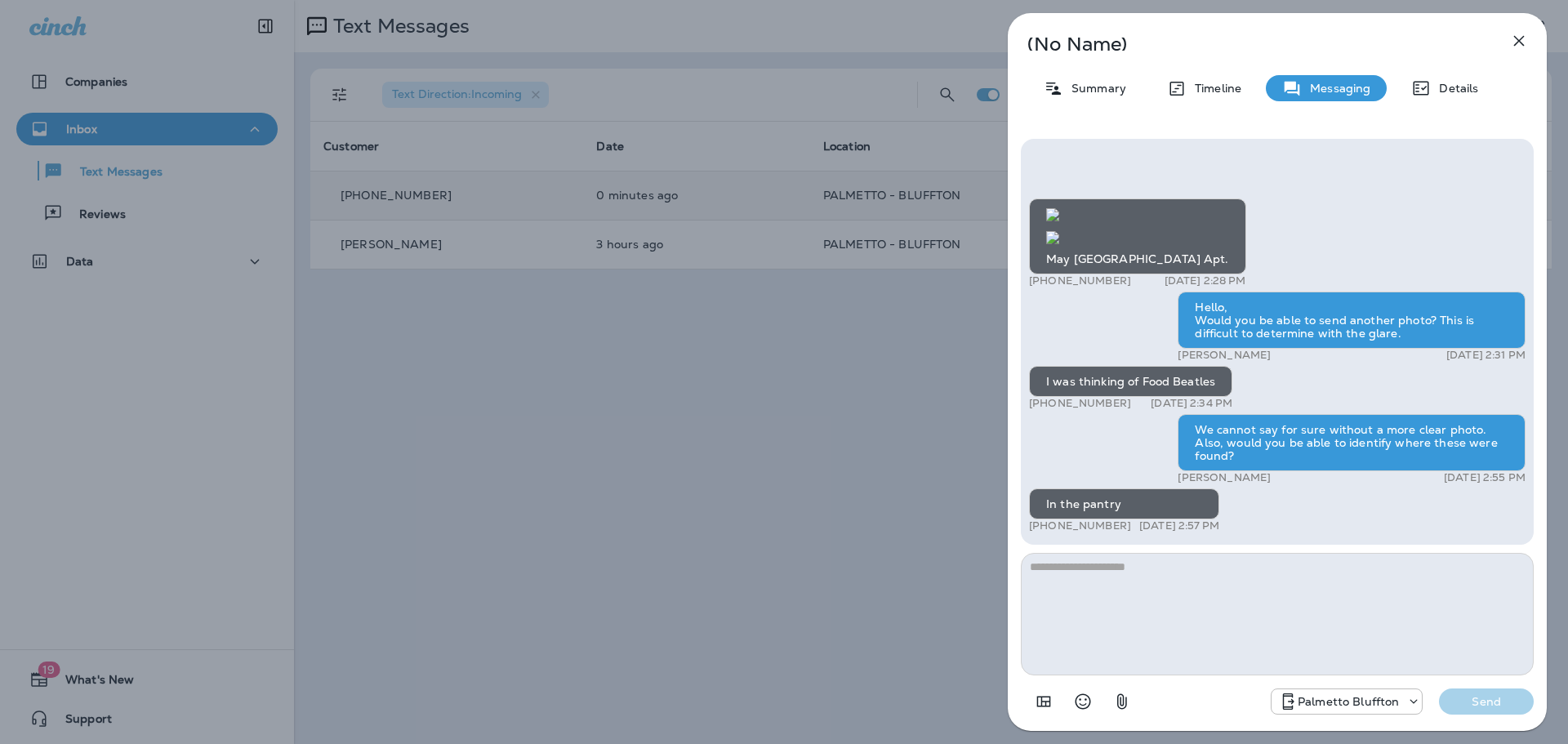
scroll to position [1, 0]
click at [1514, 49] on icon "button" at bounding box center [1519, 40] width 20 height 20
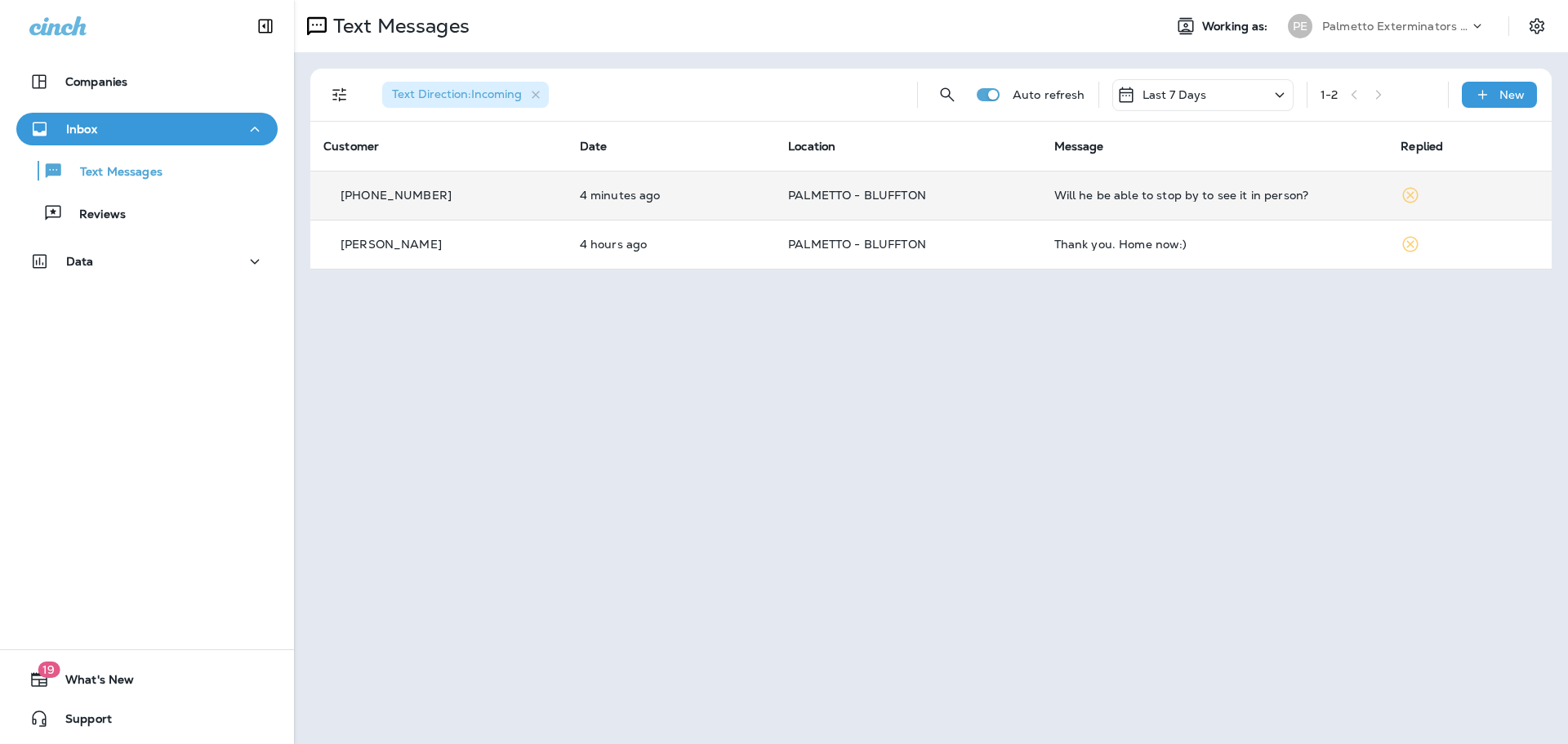
click at [1123, 194] on div "Will he be able to stop by to see it in person?" at bounding box center [1215, 195] width 321 height 13
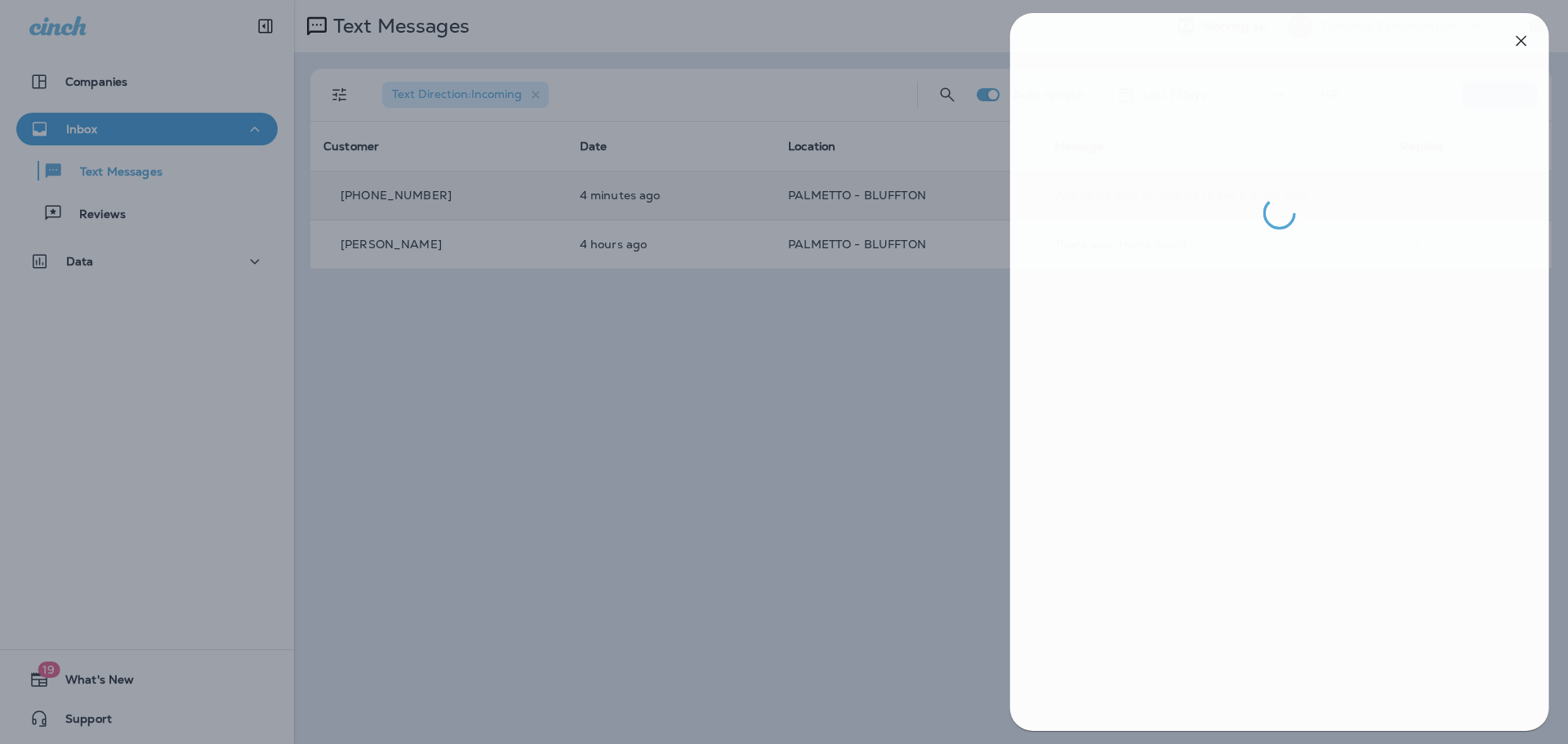
click at [840, 576] on div at bounding box center [786, 372] width 1568 height 744
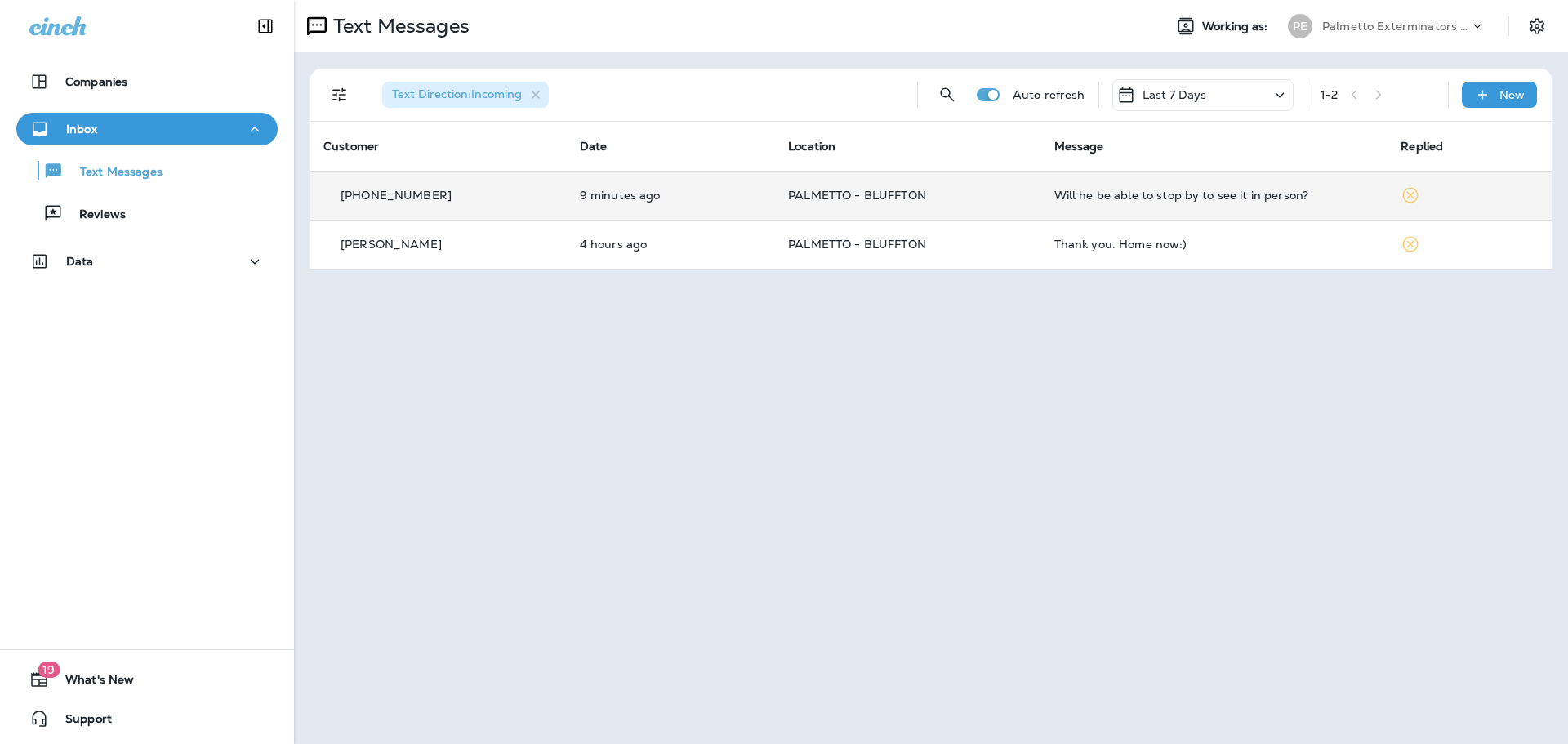
click at [836, 211] on td "PALMETTO - BLUFFTON" at bounding box center [908, 195] width 266 height 49
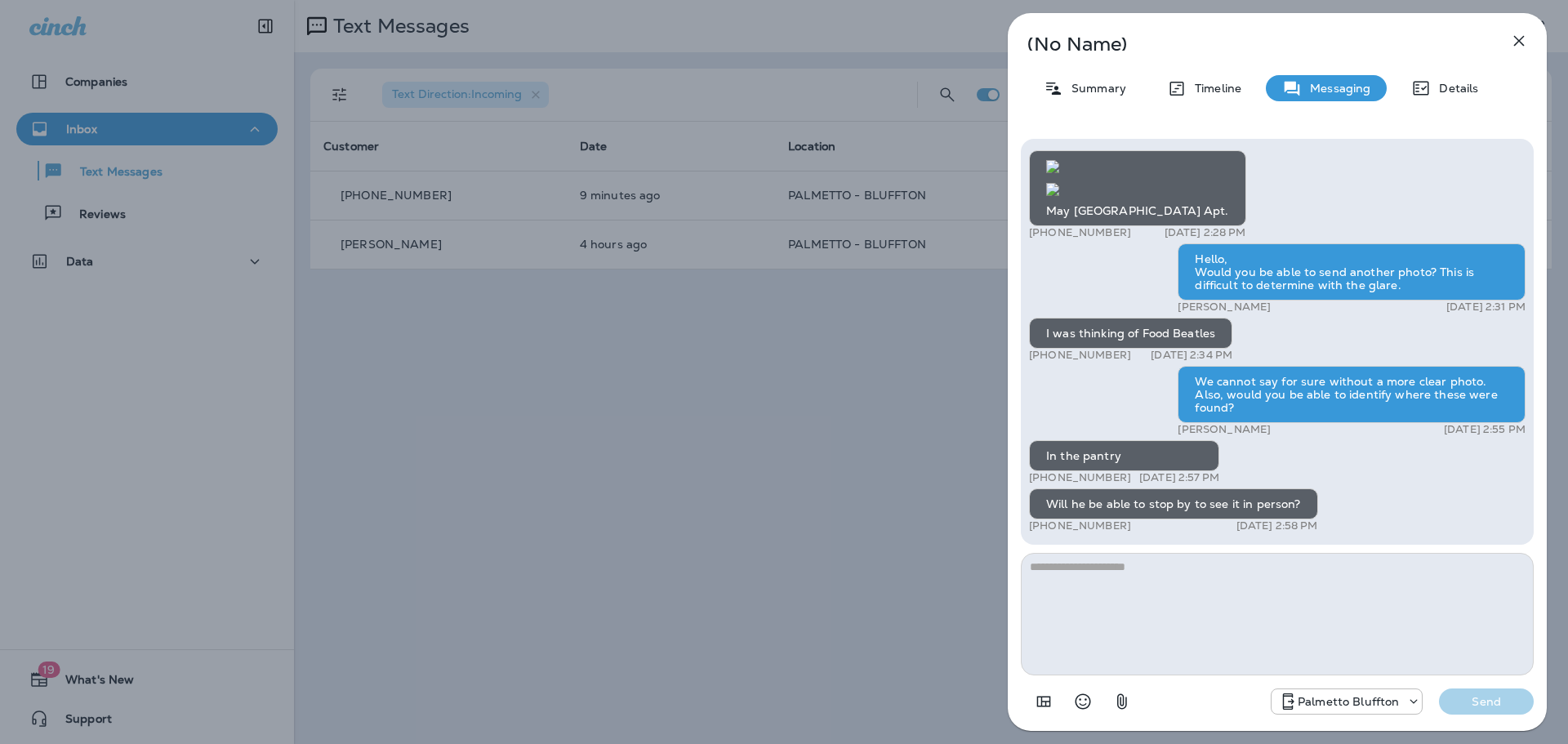
click at [1162, 609] on textarea at bounding box center [1278, 613] width 513 height 122
type textarea "**********"
click at [1495, 693] on button "Send" at bounding box center [1487, 701] width 95 height 26
